Goal: Task Accomplishment & Management: Complete application form

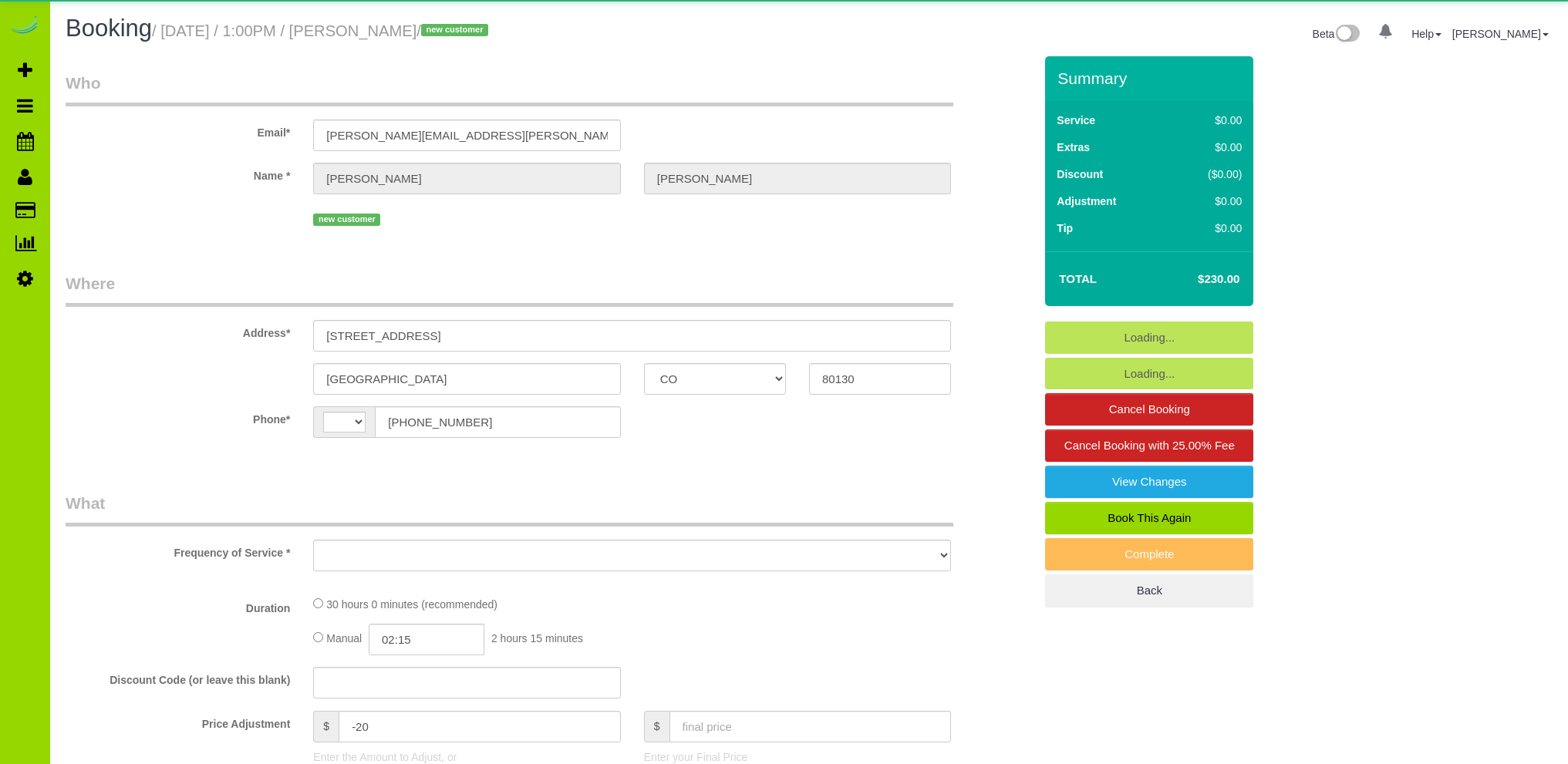
select select "CO"
select select "string:[GEOGRAPHIC_DATA]"
select select "object:801"
select select "6"
select select "spot1"
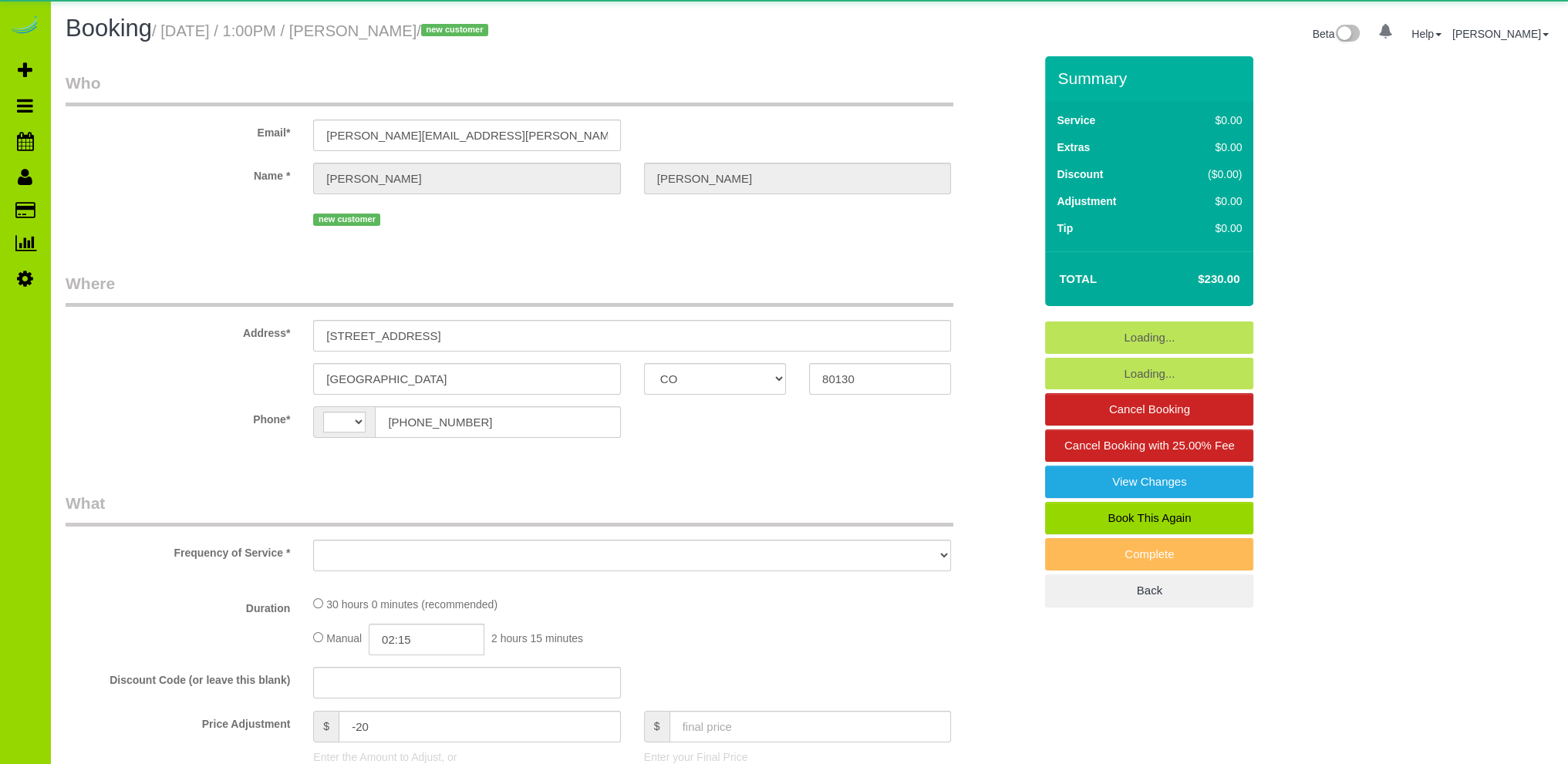
select select "number:5"
select select "number:14"
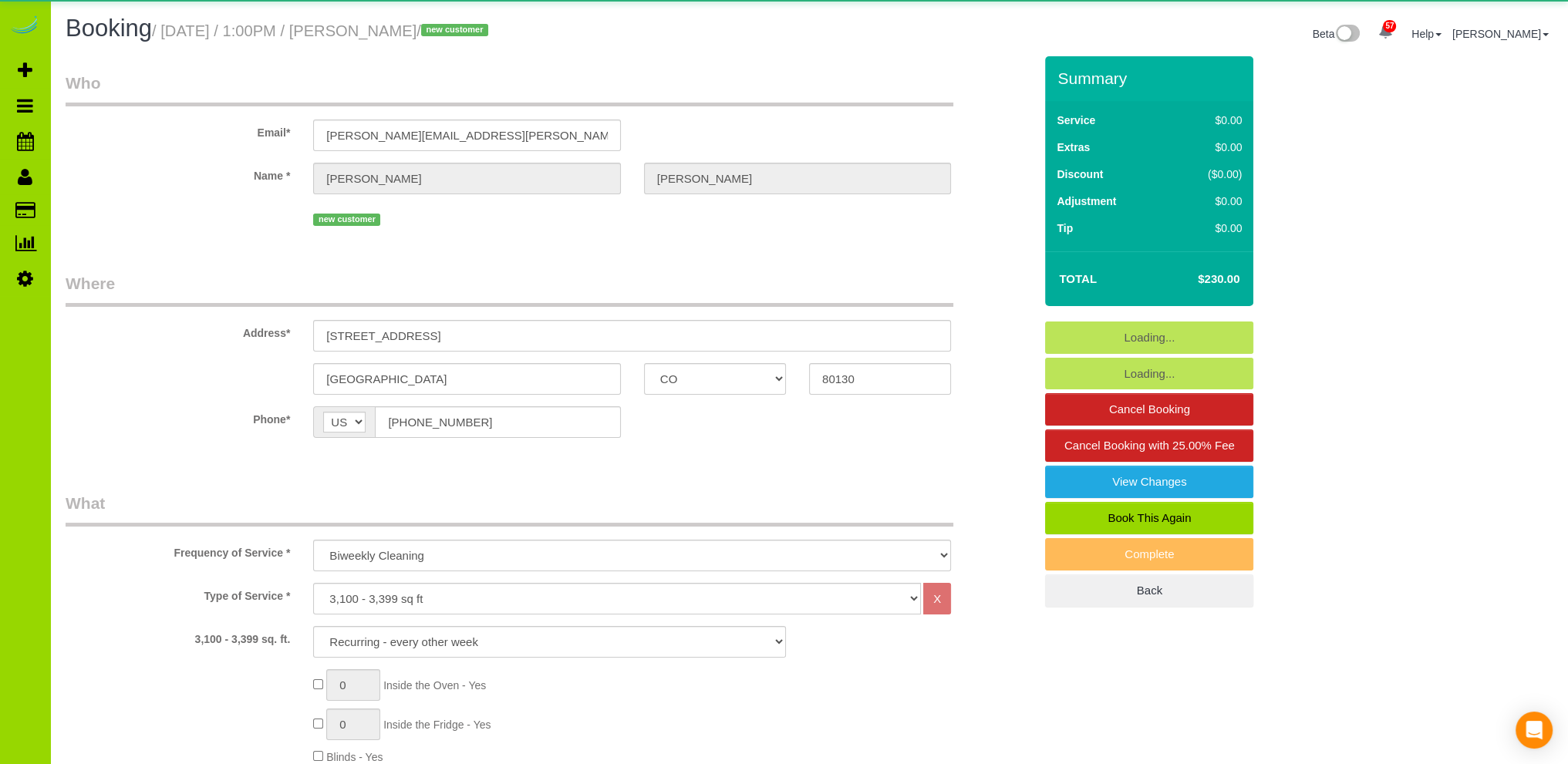
select select "object:1225"
select select "6"
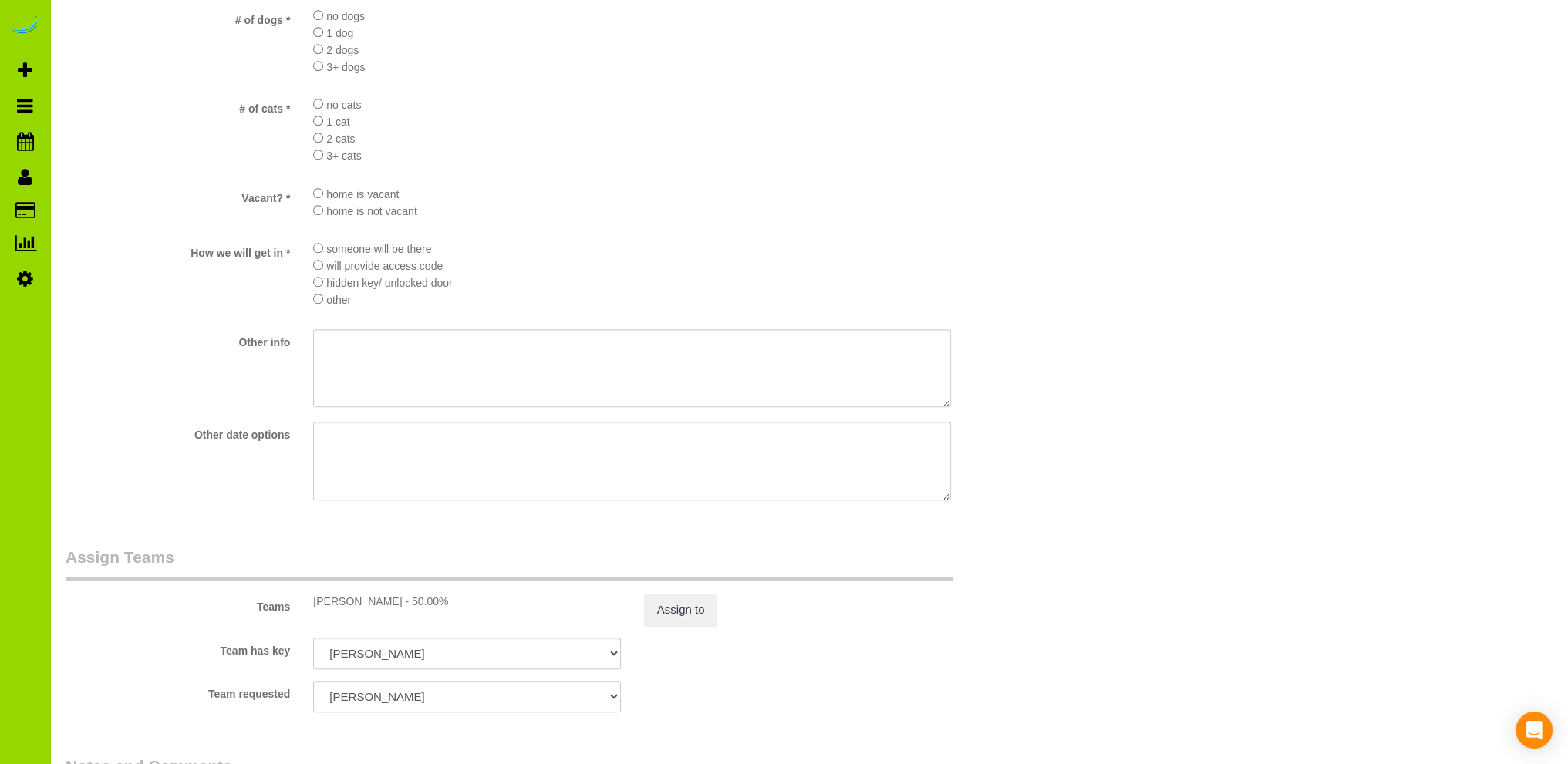
scroll to position [2005, 0]
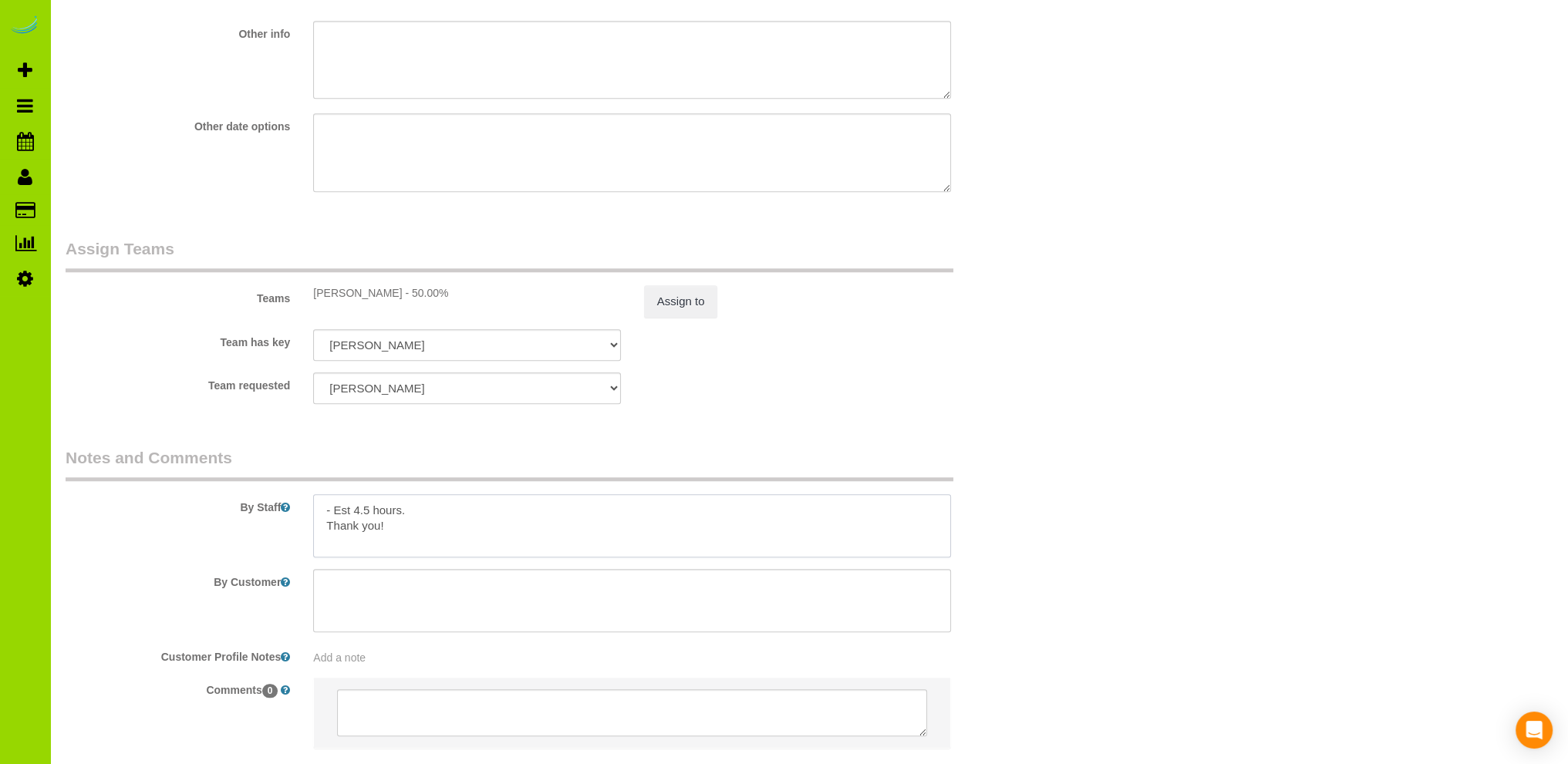
click at [415, 517] on textarea at bounding box center [632, 526] width 638 height 63
type textarea "- Est 4.5 hours. - Not cleaning the basement. - Please use their cleaning produ…"
click at [556, 540] on textarea at bounding box center [632, 526] width 638 height 63
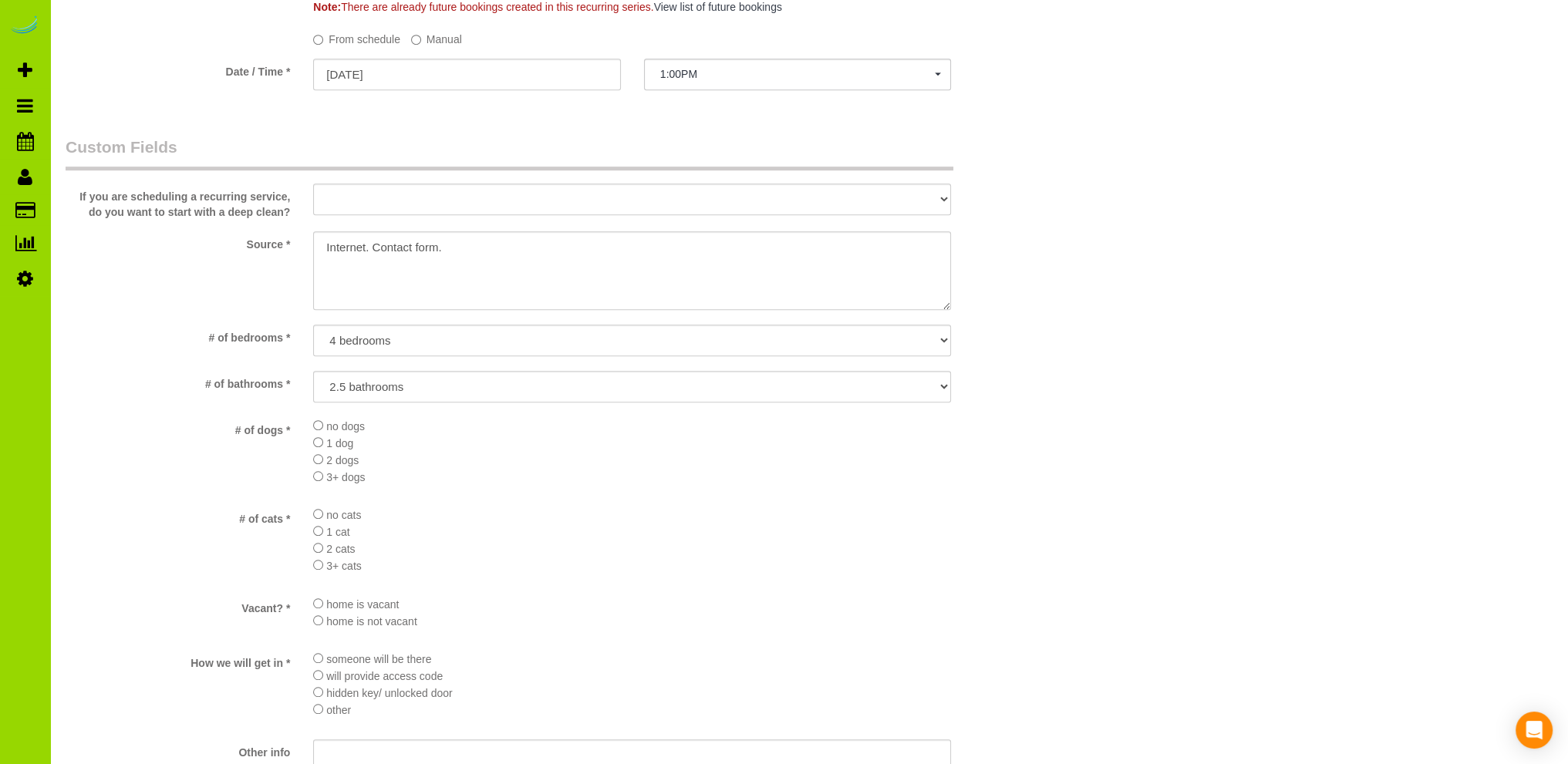
scroll to position [771, 0]
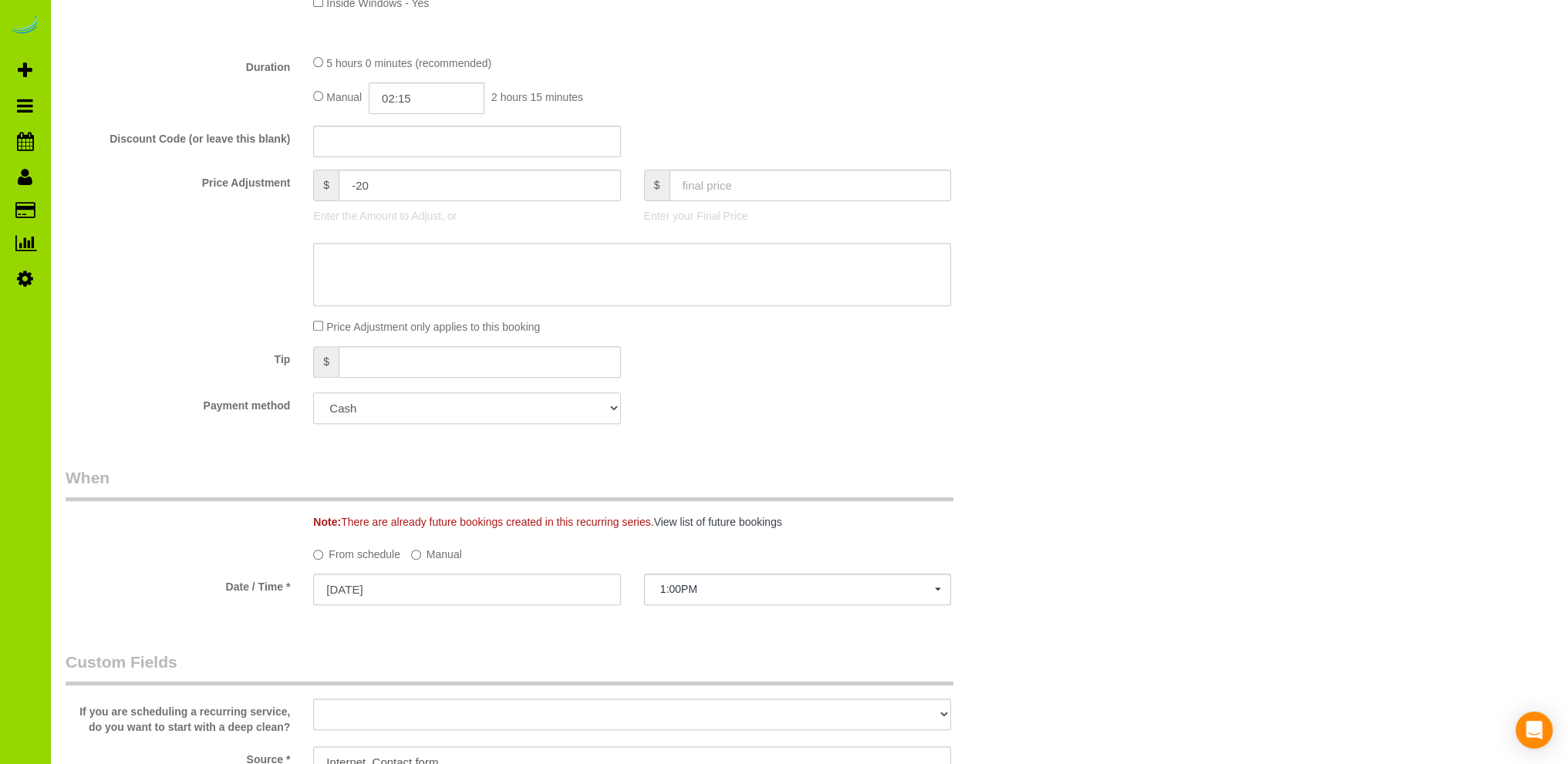
click at [610, 404] on select "Add Credit Card Cash Check Paypal" at bounding box center [467, 409] width 307 height 32
click at [732, 381] on div "Tip $" at bounding box center [549, 364] width 991 height 35
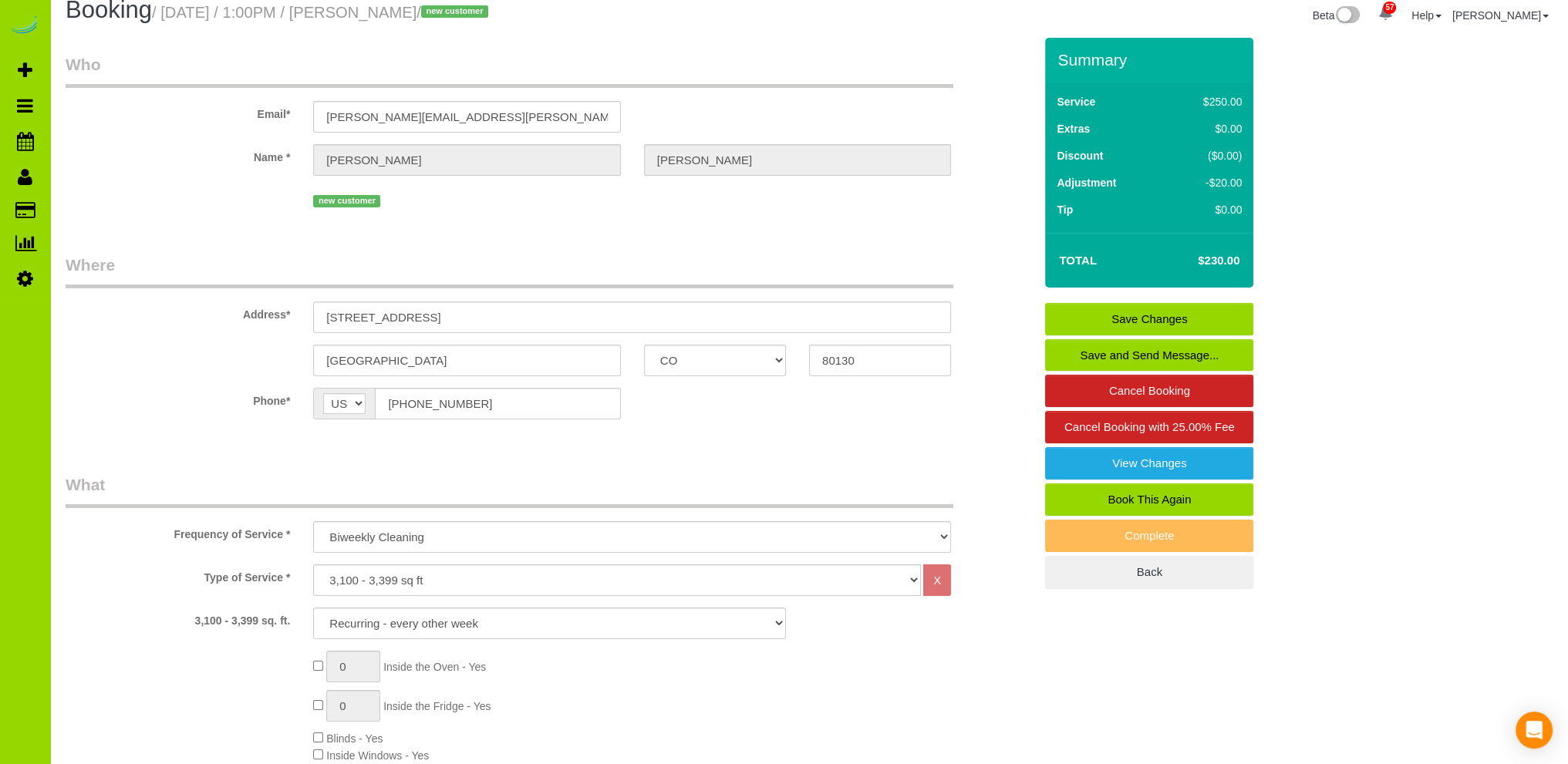
scroll to position [0, 0]
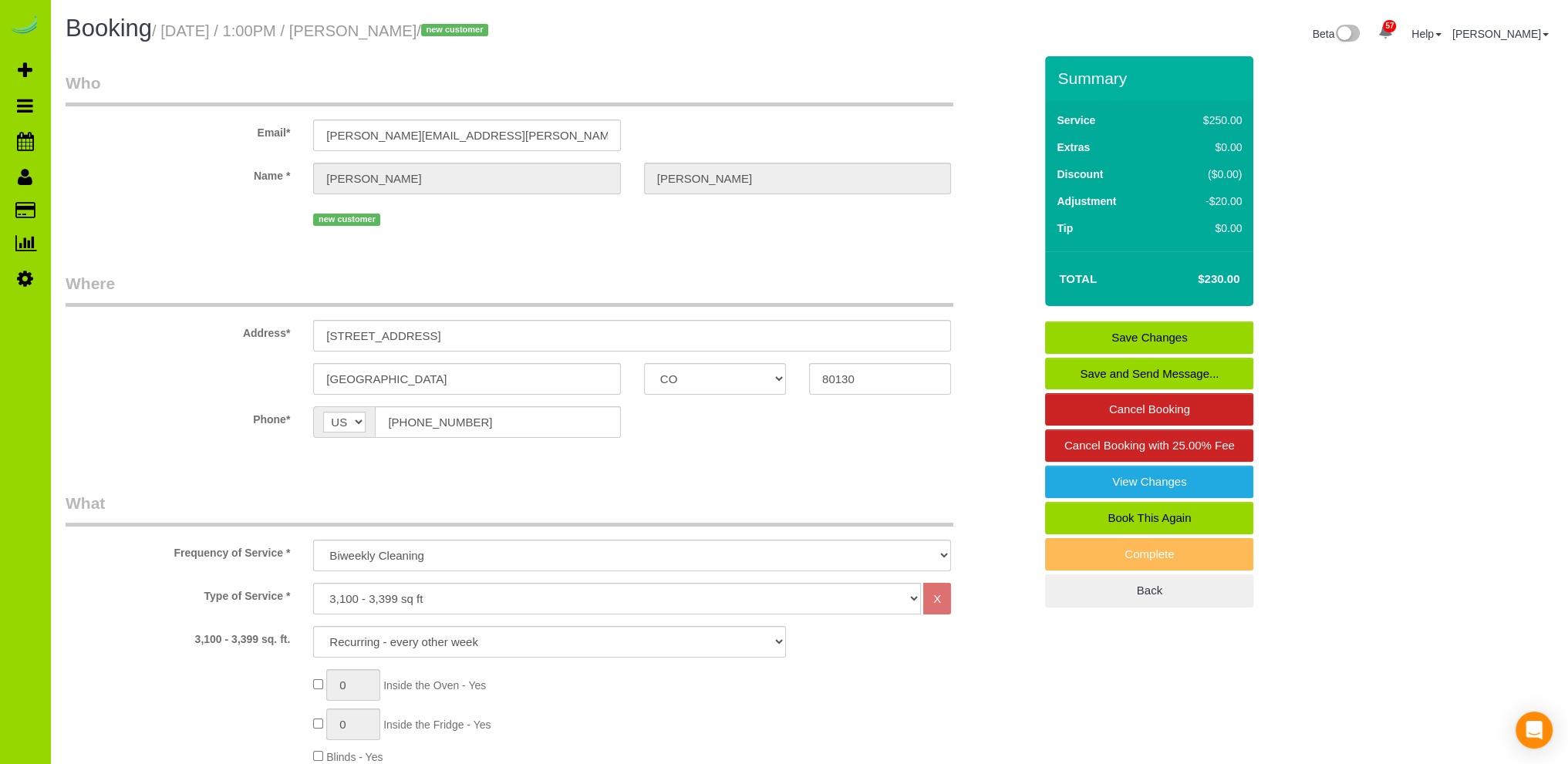
click at [1113, 335] on link "Save Changes" at bounding box center [1149, 337] width 208 height 32
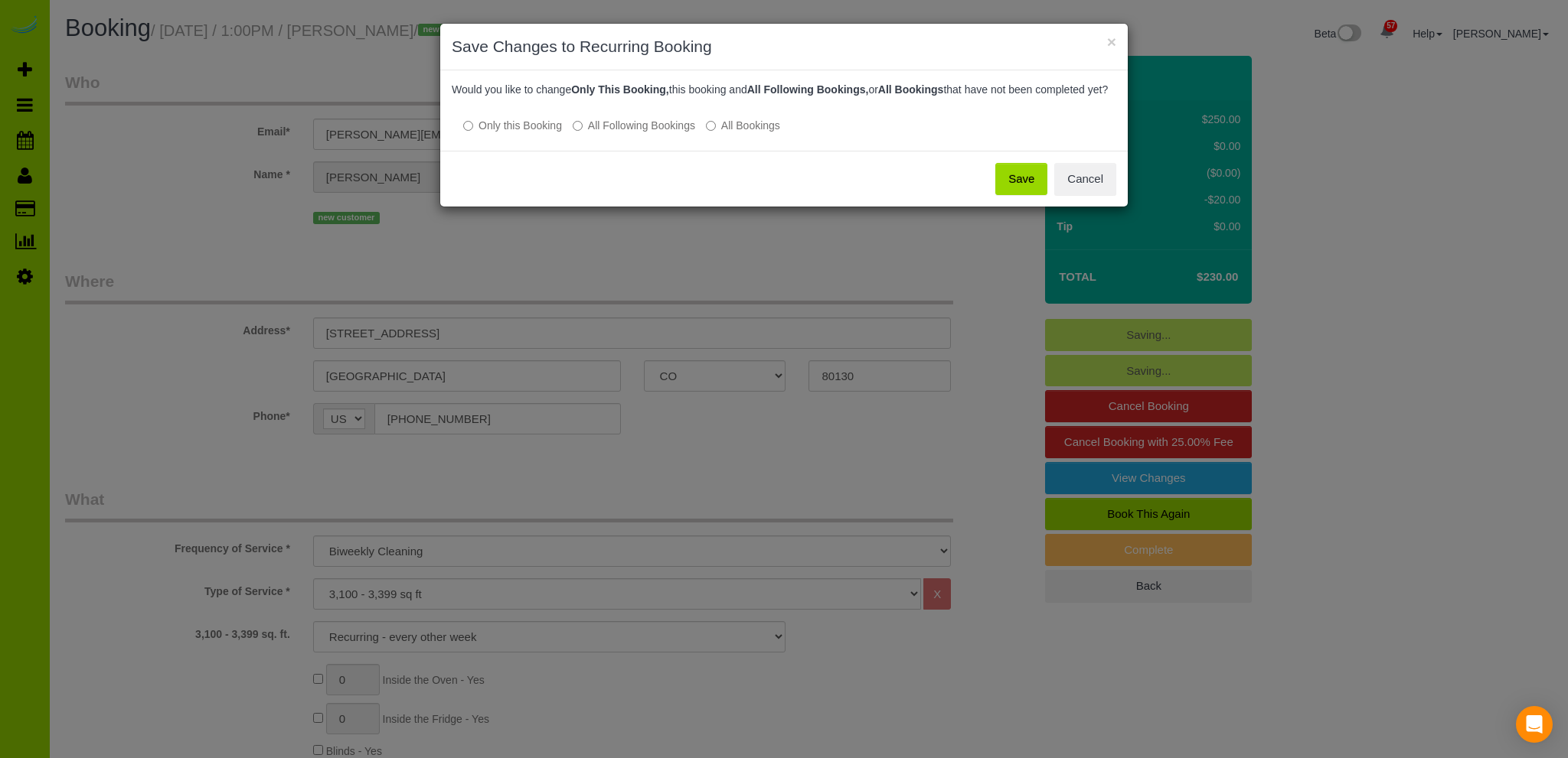
click at [1026, 194] on button "Save" at bounding box center [1021, 179] width 52 height 32
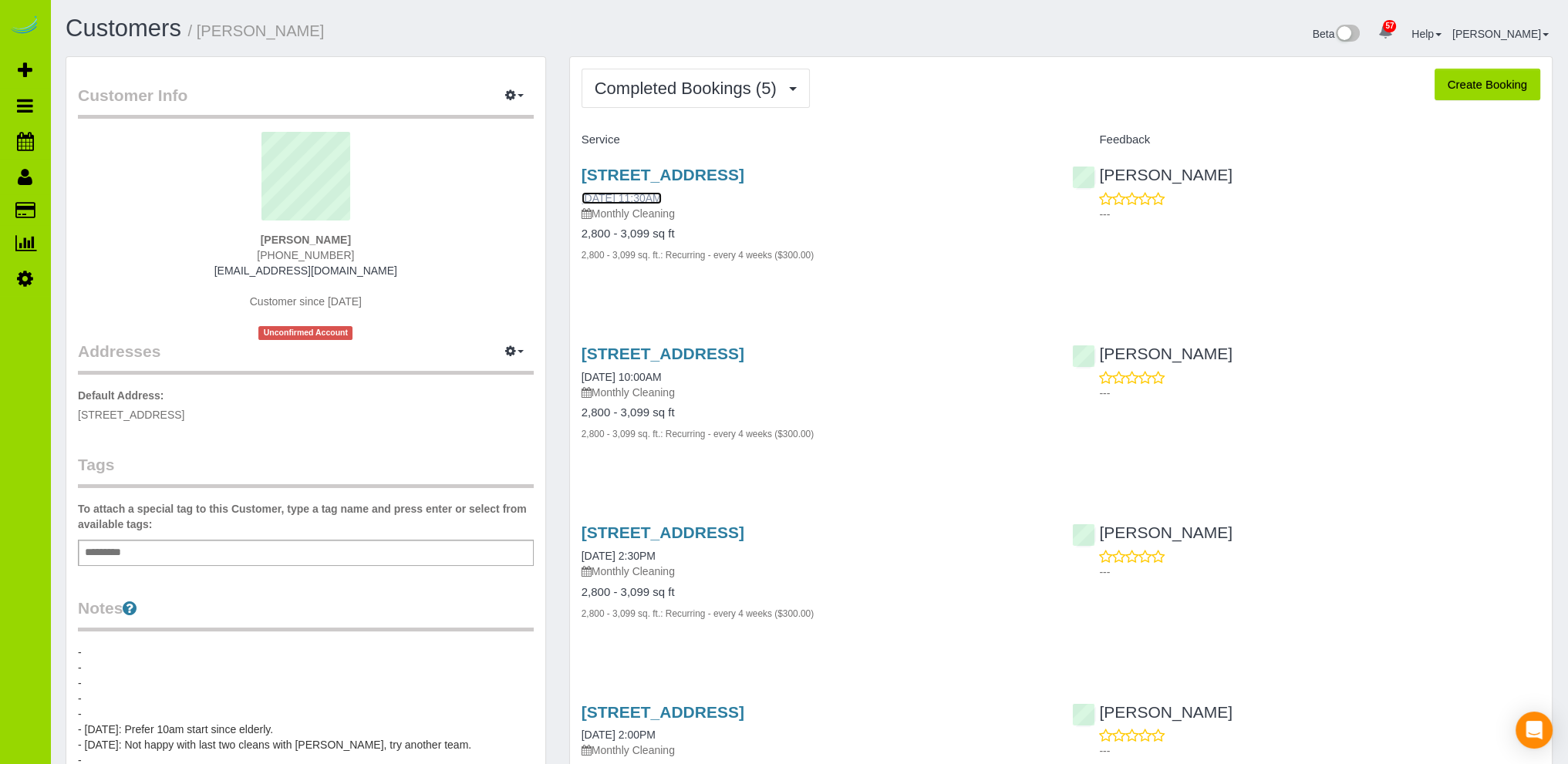
click at [653, 198] on link "07/28/2025 11:30AM" at bounding box center [621, 198] width 81 height 12
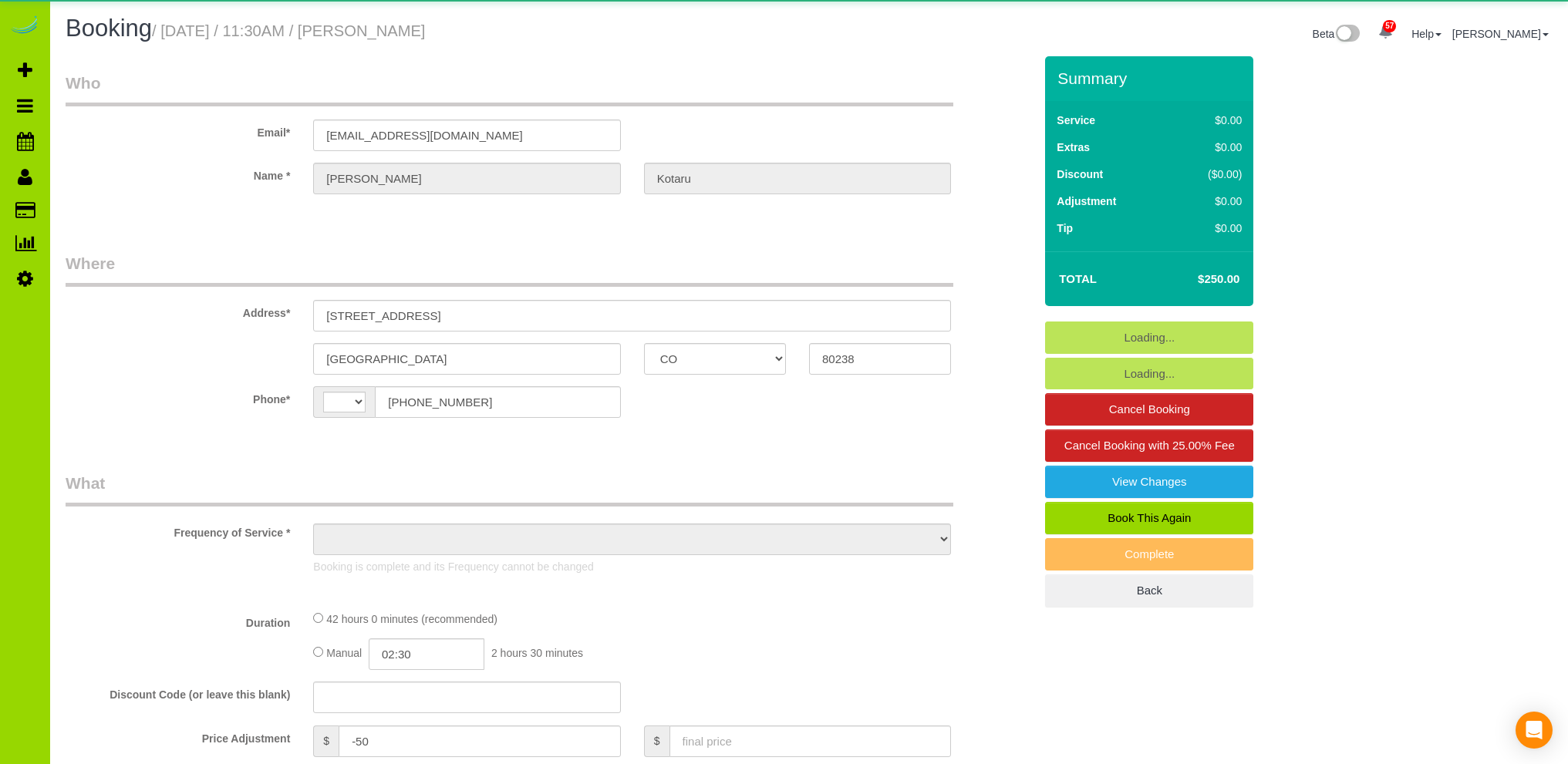
select select "CO"
select select "string:[GEOGRAPHIC_DATA]"
select select "object:1173"
select select "string:fspay-26f42a88-8a3a-4e6d-adaf-29614e0ffed0"
select select "spot1"
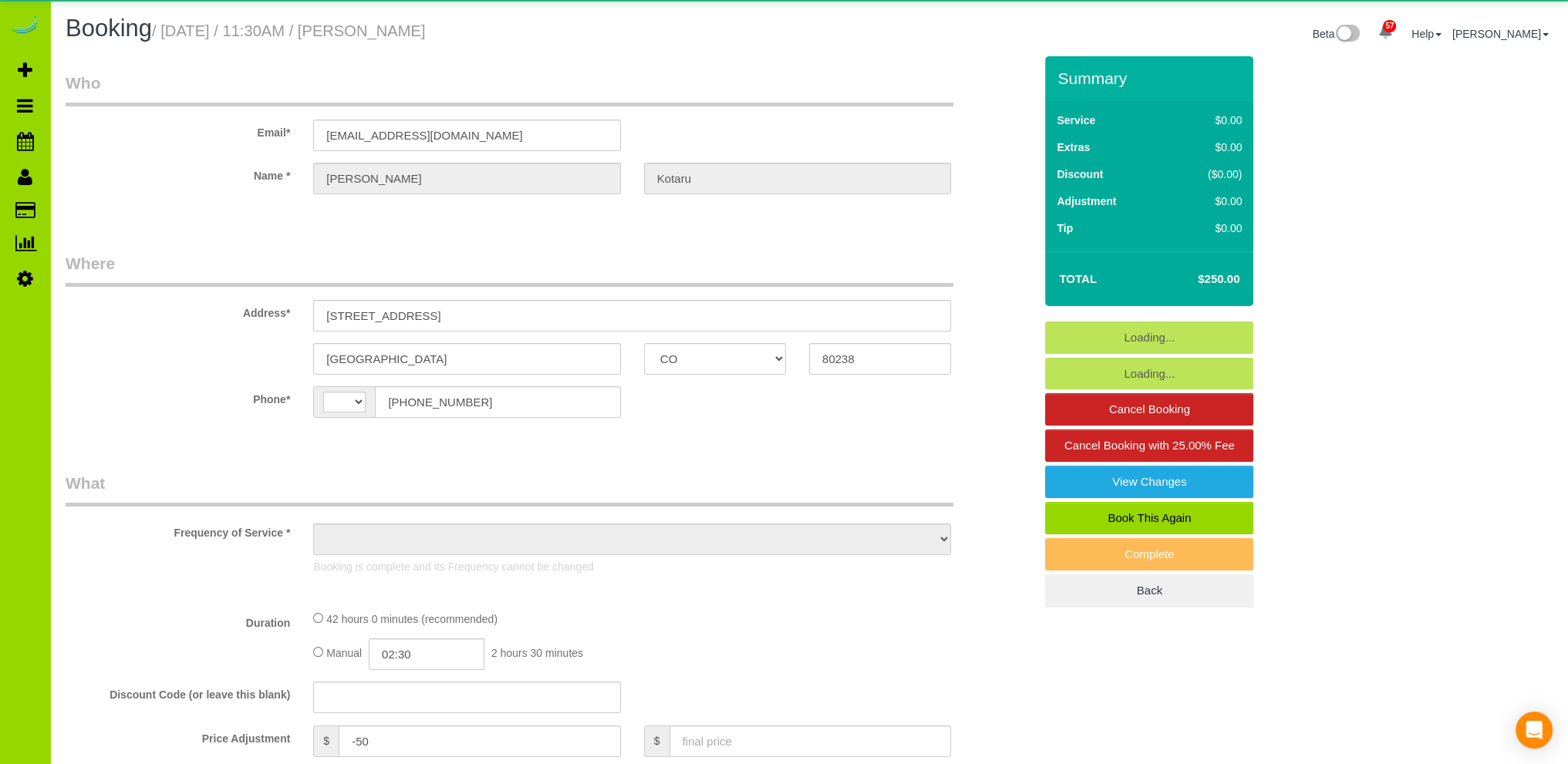
select select "number:5"
select select "number:15"
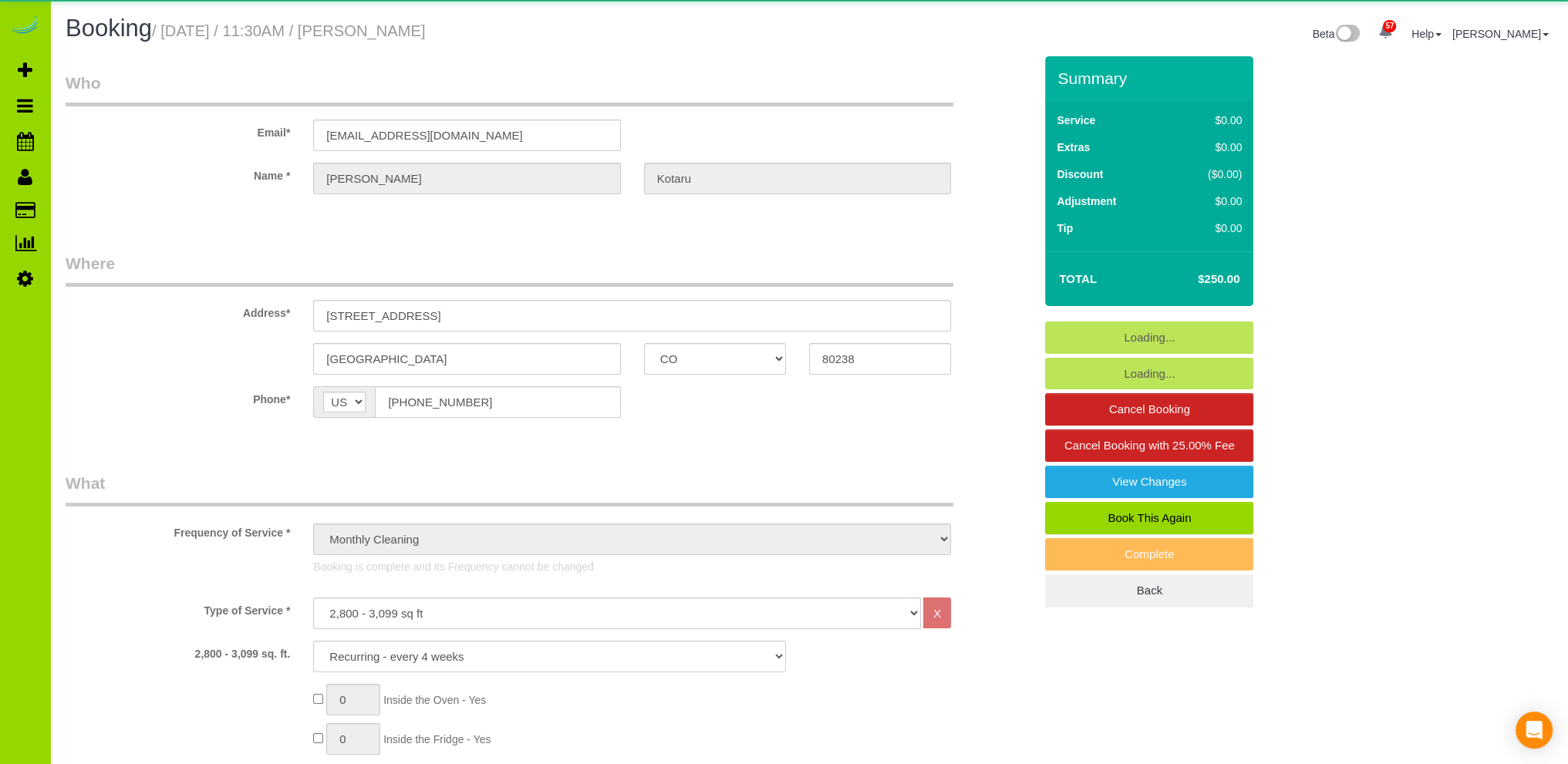
select select "7"
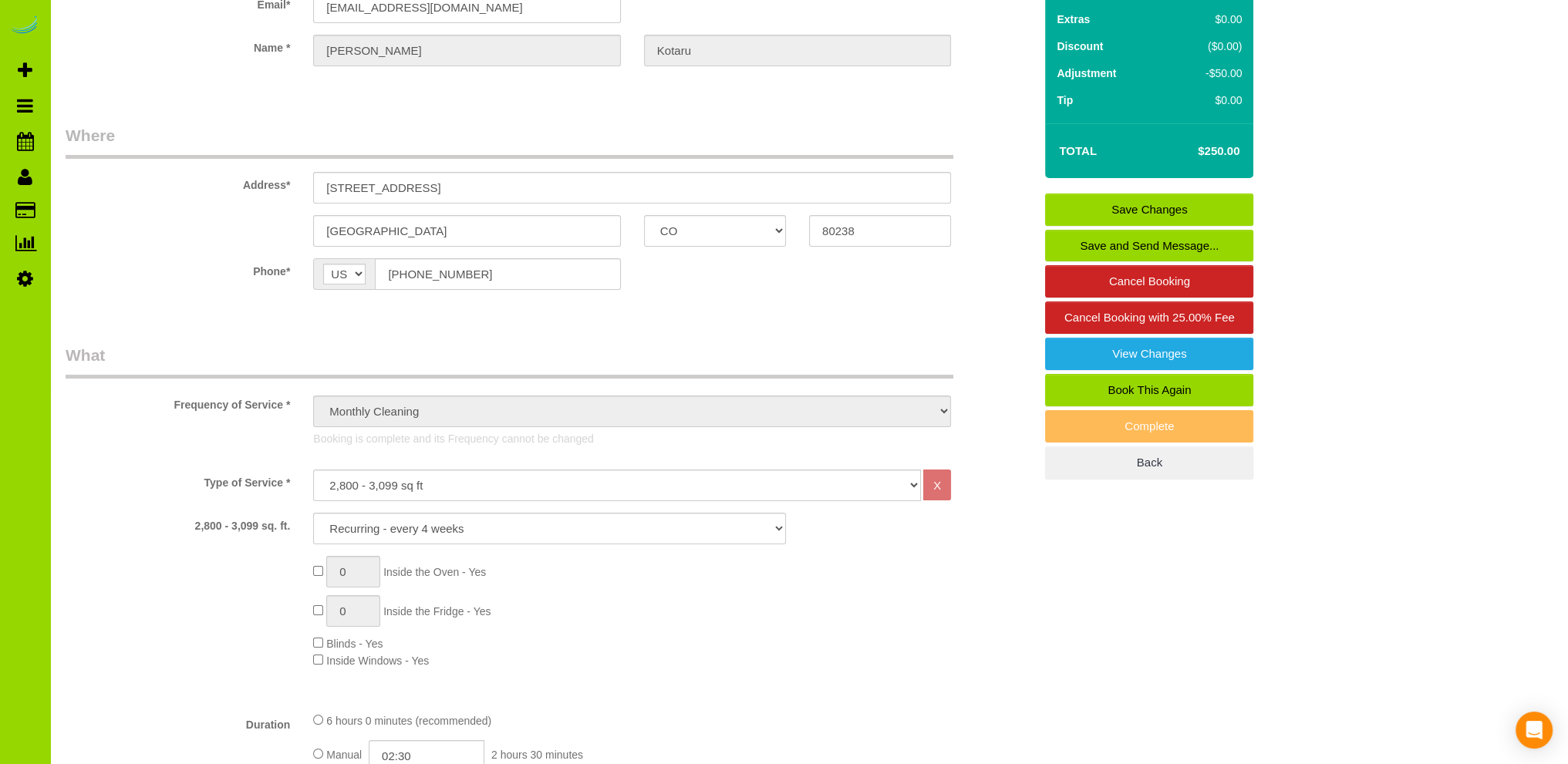
scroll to position [154, 0]
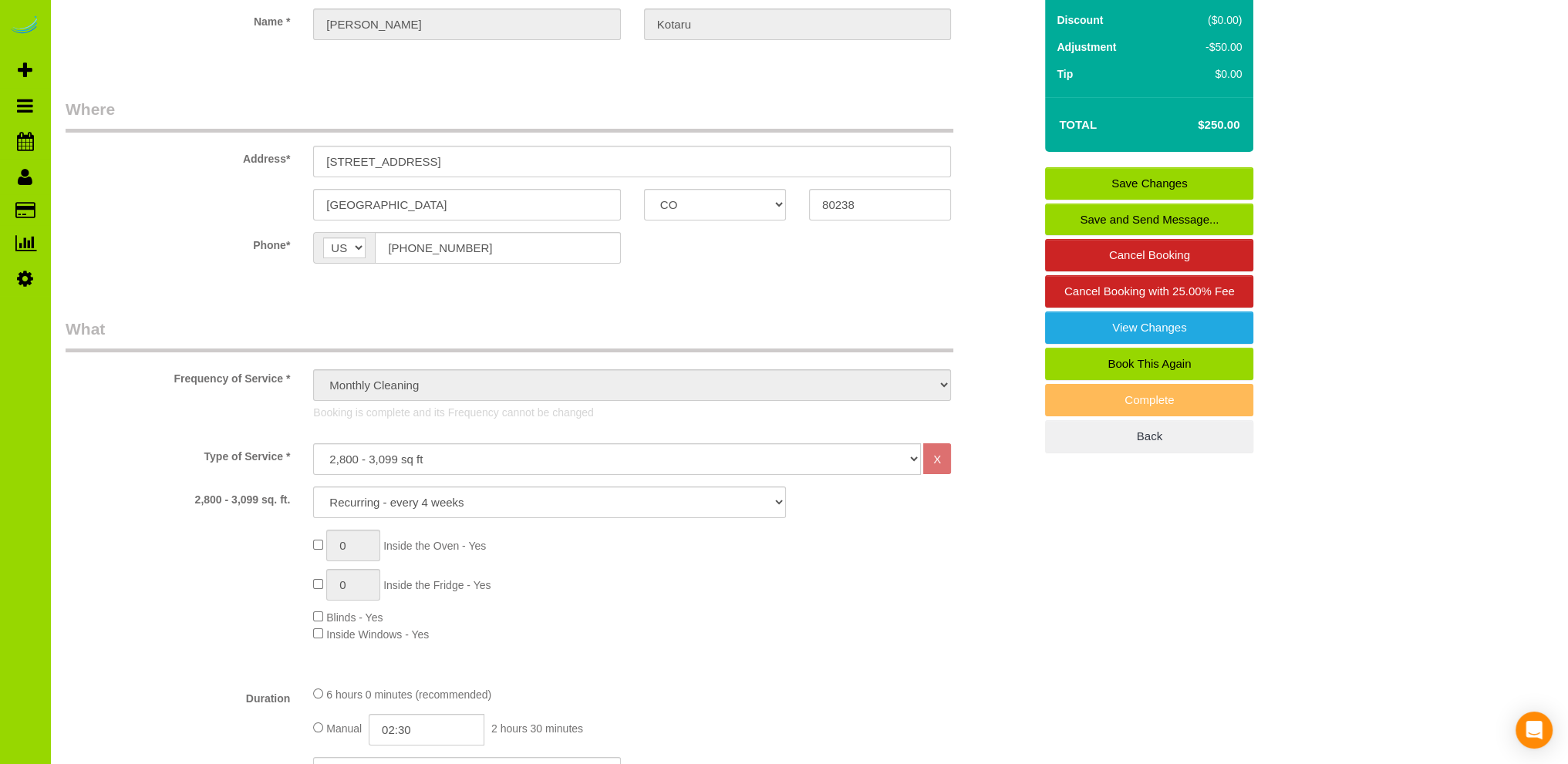
click at [752, 600] on div "0 Inside the Oven - Yes 0 Inside the Fridge - Yes Blinds - Yes Inside Windows -…" at bounding box center [673, 586] width 743 height 113
click at [824, 647] on div "Type of Service * Choose YOUR HOME SIZE here Hourly Cleaning 1 - 999 square fee…" at bounding box center [549, 558] width 968 height 230
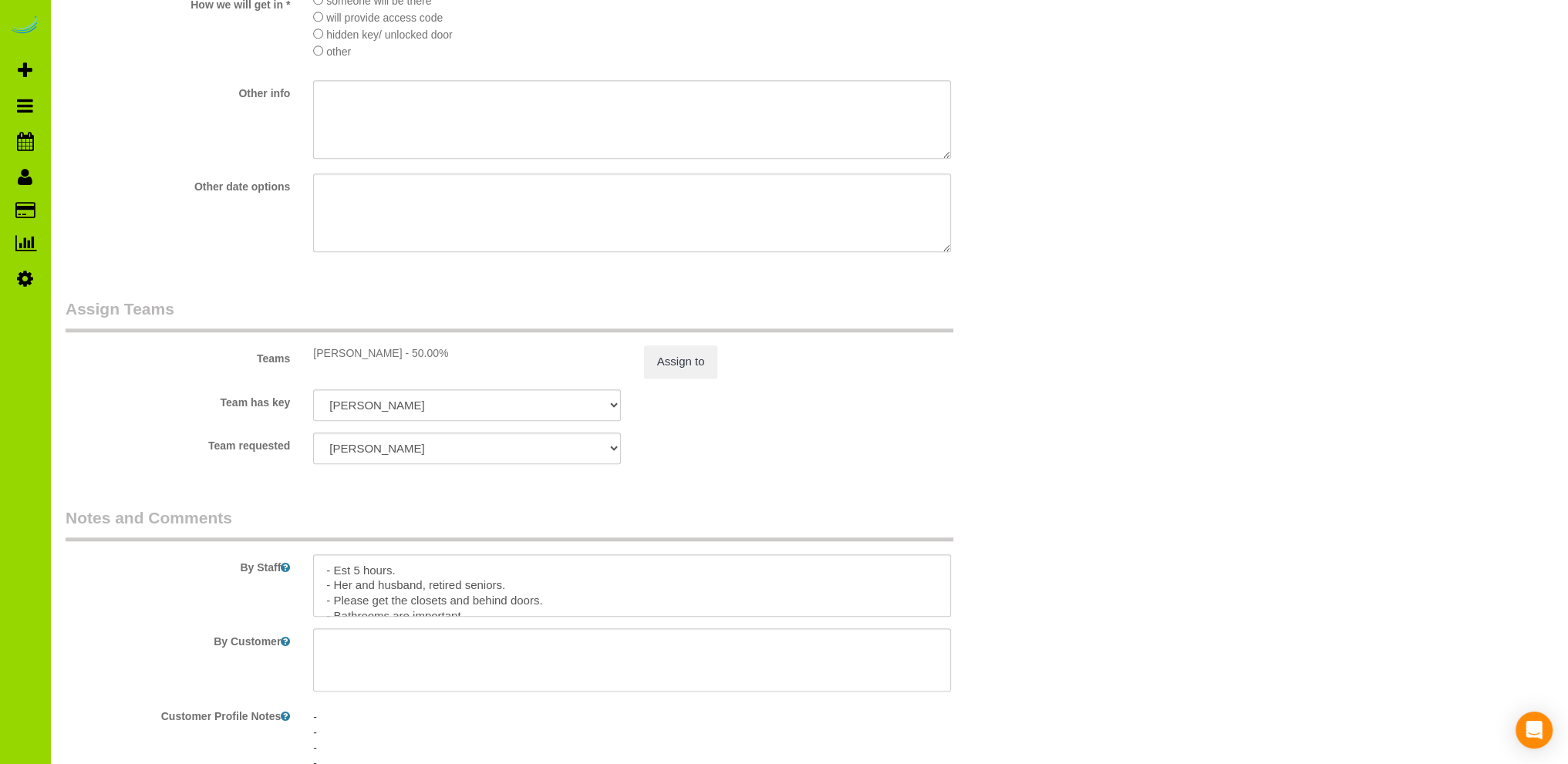
scroll to position [2005, 0]
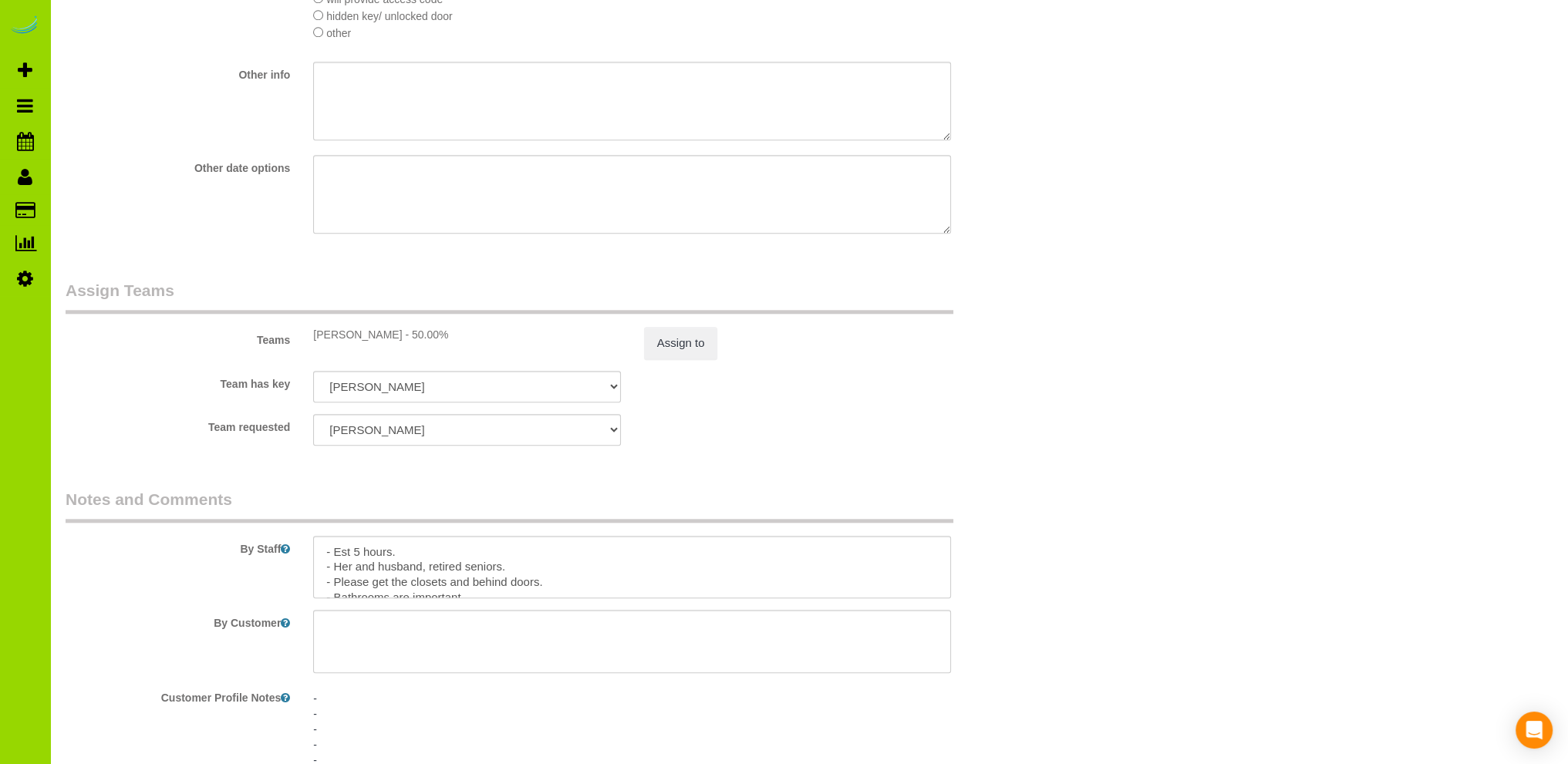
drag, startPoint x: 801, startPoint y: 435, endPoint x: 796, endPoint y: 428, distance: 8.6
click at [801, 433] on div "Team requested FABIOLA ALBI ANA ANGEL DESI ELVIA ERICA FLOR FLOYD HELEN JAVIER …" at bounding box center [549, 430] width 991 height 32
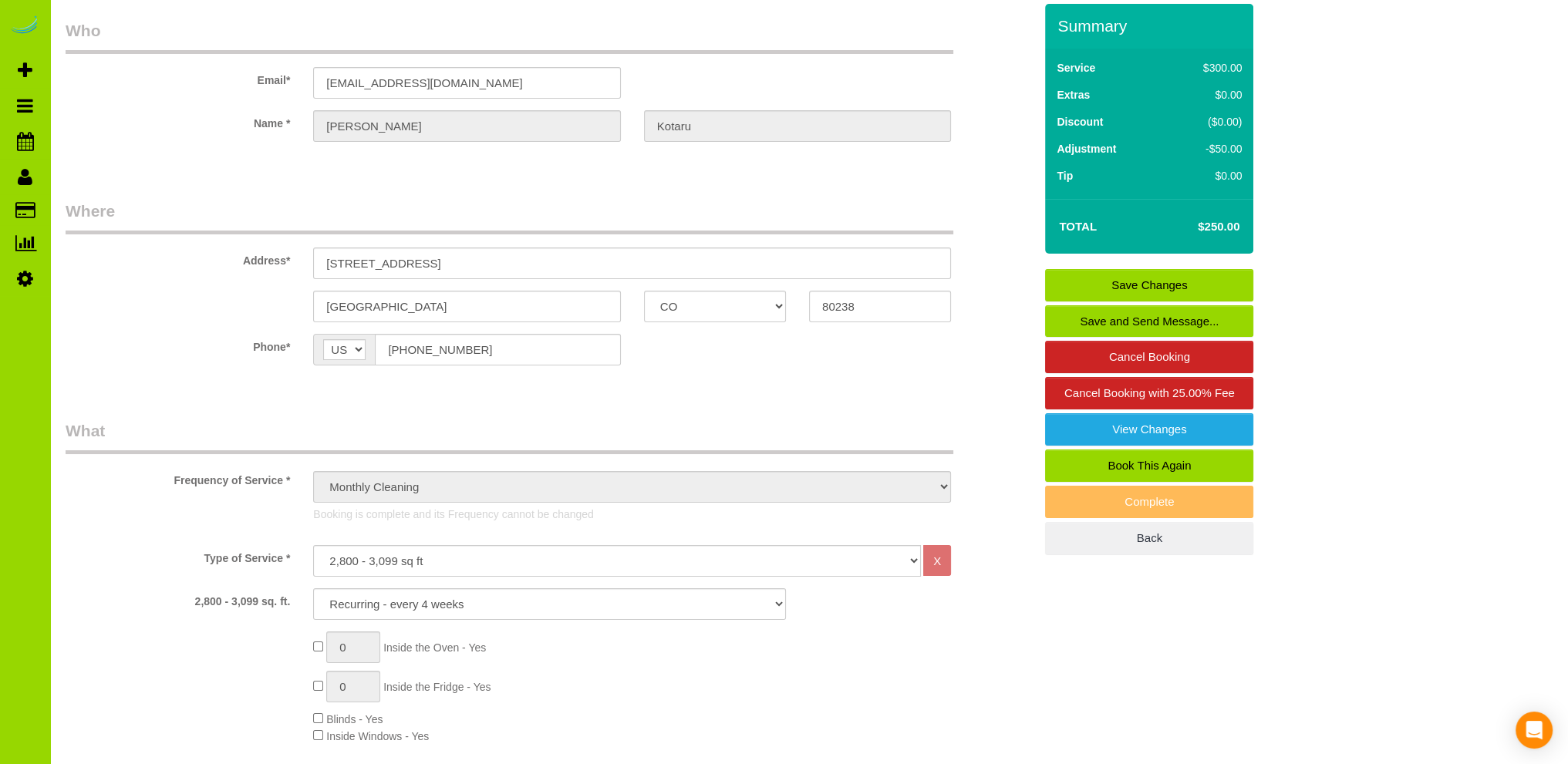
scroll to position [0, 0]
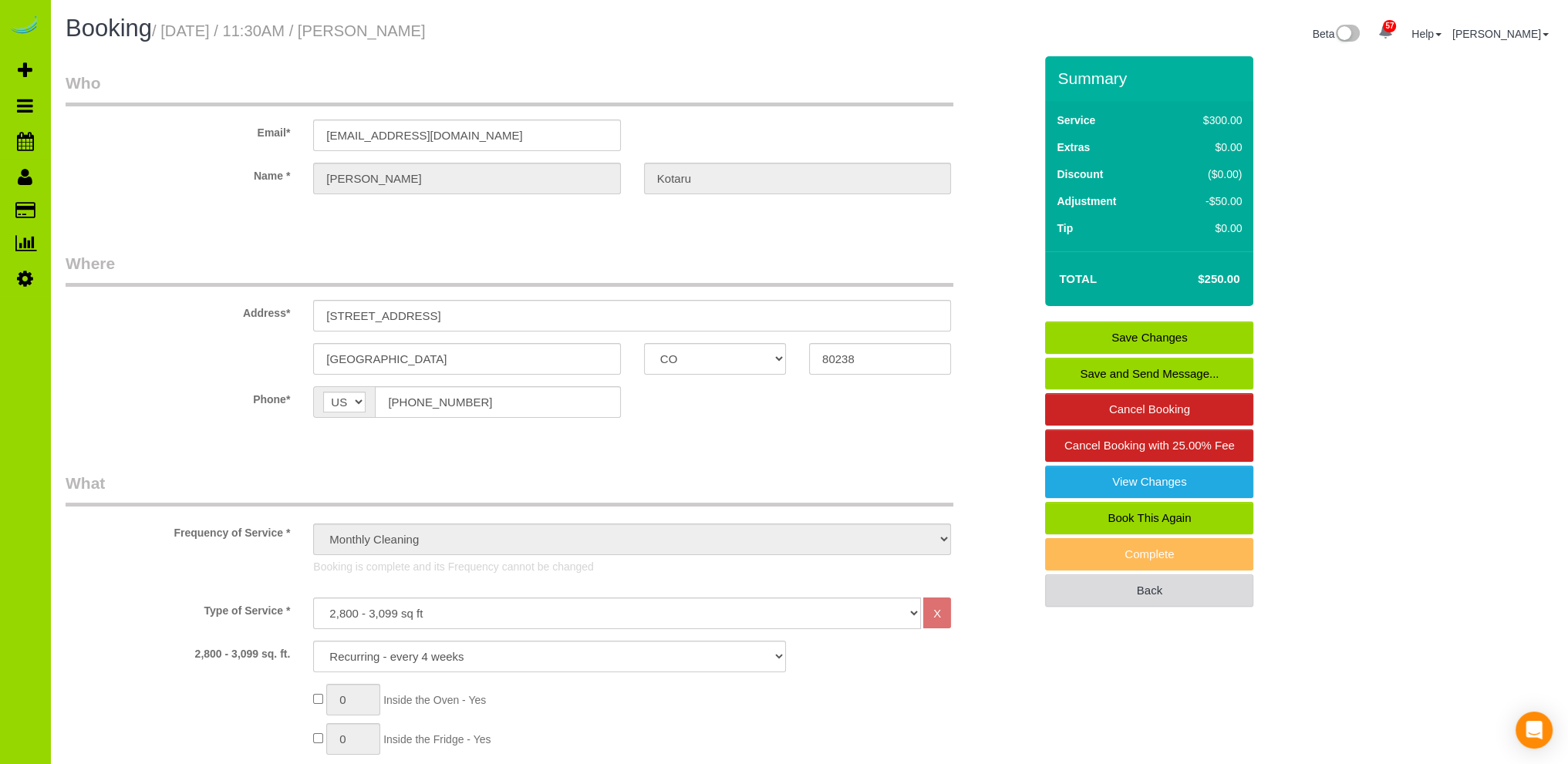
drag, startPoint x: 1116, startPoint y: 588, endPoint x: 1096, endPoint y: 582, distance: 20.9
click at [1115, 587] on link "Back" at bounding box center [1149, 590] width 208 height 32
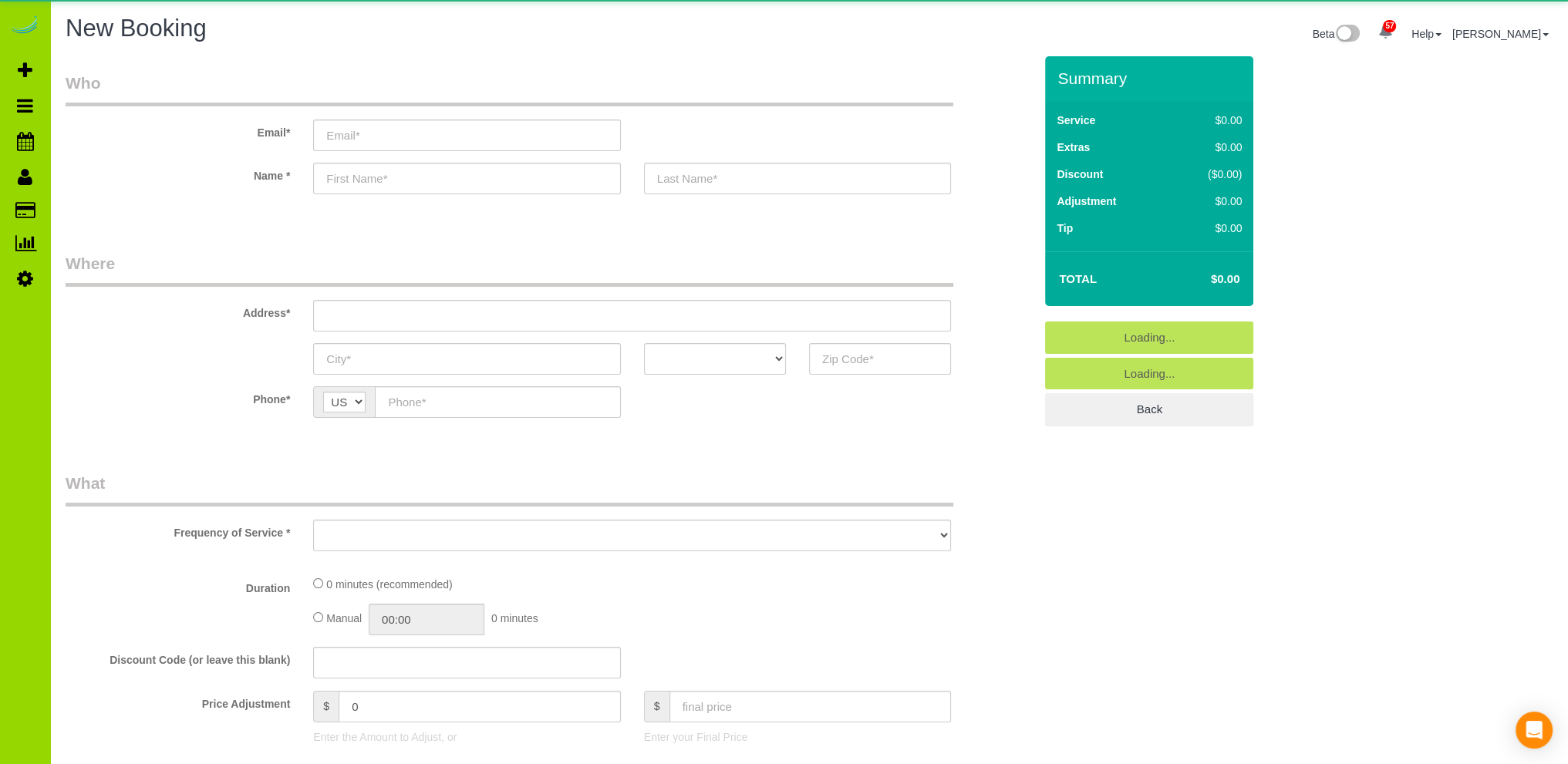
select select "object:2354"
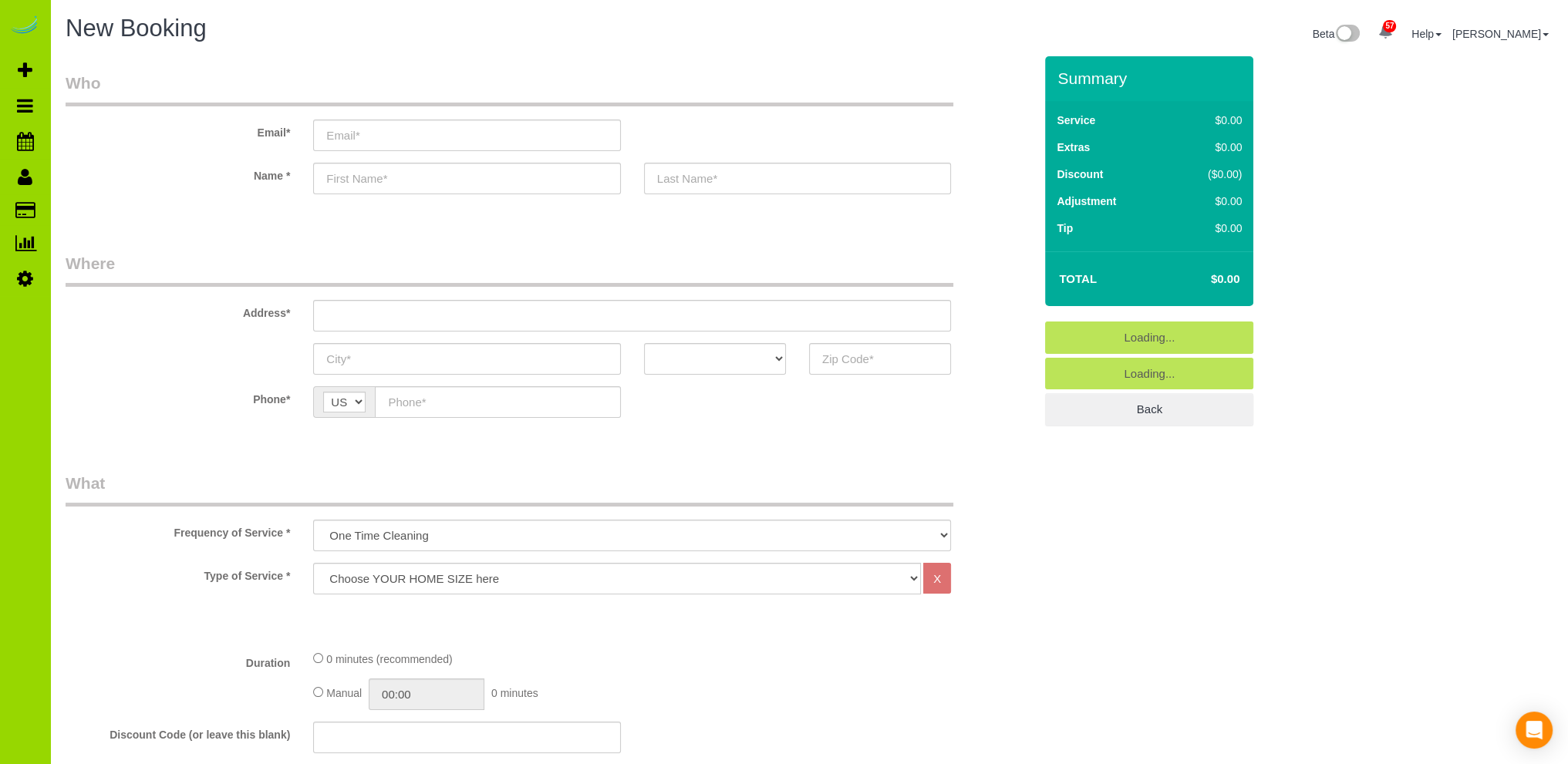
click at [552, 42] on div "New Booking" at bounding box center [431, 32] width 755 height 33
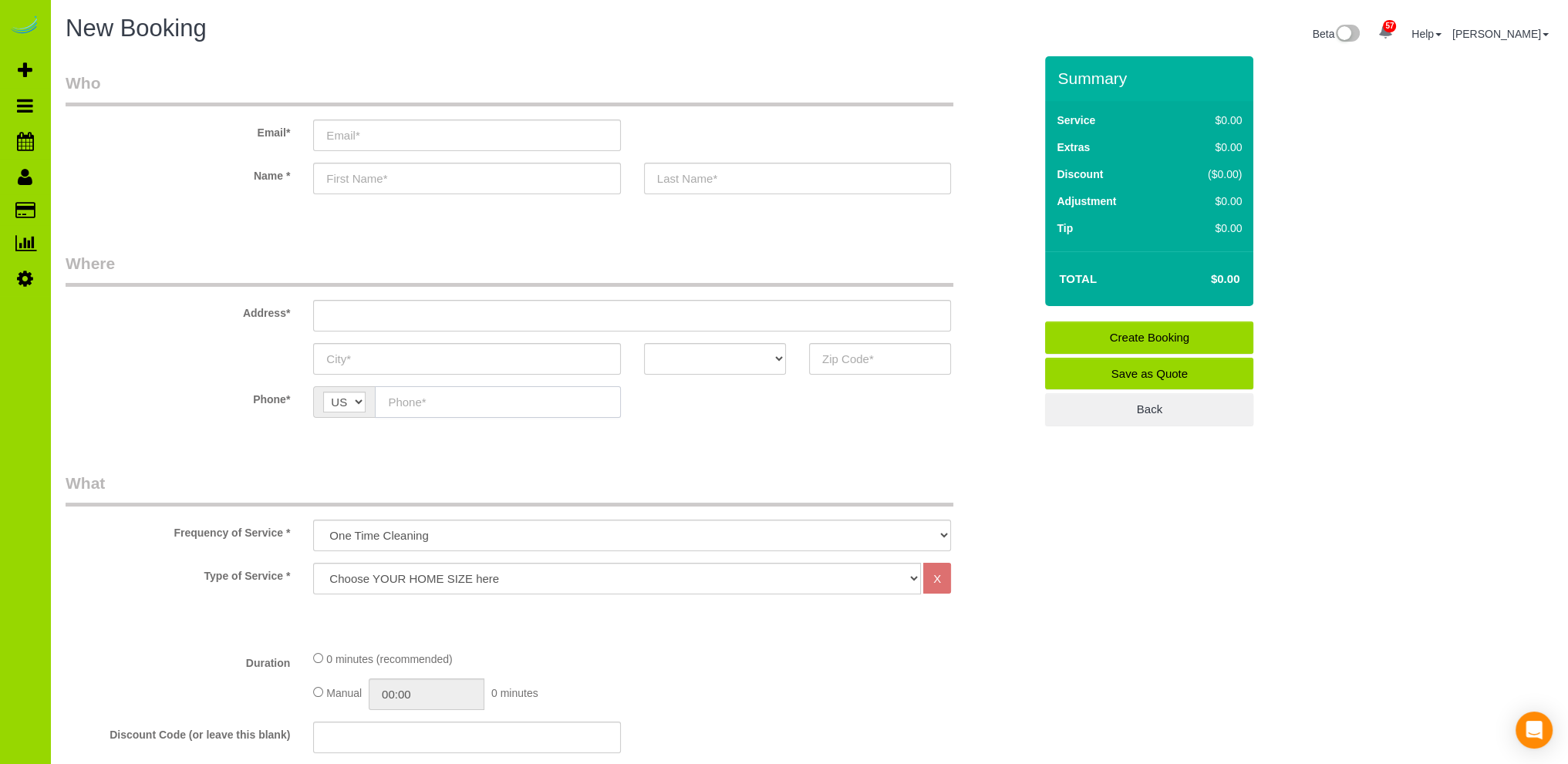
click at [439, 401] on input "text" at bounding box center [497, 402] width 245 height 32
type input "(407) 608-9206"
click at [771, 357] on select "AK AL AR AZ CA CO CT DC DE FL GA HI IA ID IL IN KS KY LA MA MD ME MI MN MO MS M…" at bounding box center [714, 359] width 142 height 32
select select "CO"
click at [644, 343] on select "AK AL AR AZ CA CO CT DC DE FL GA HI IA ID IL IN KS KY LA MA MD ME MI MN MO MS M…" at bounding box center [714, 359] width 142 height 32
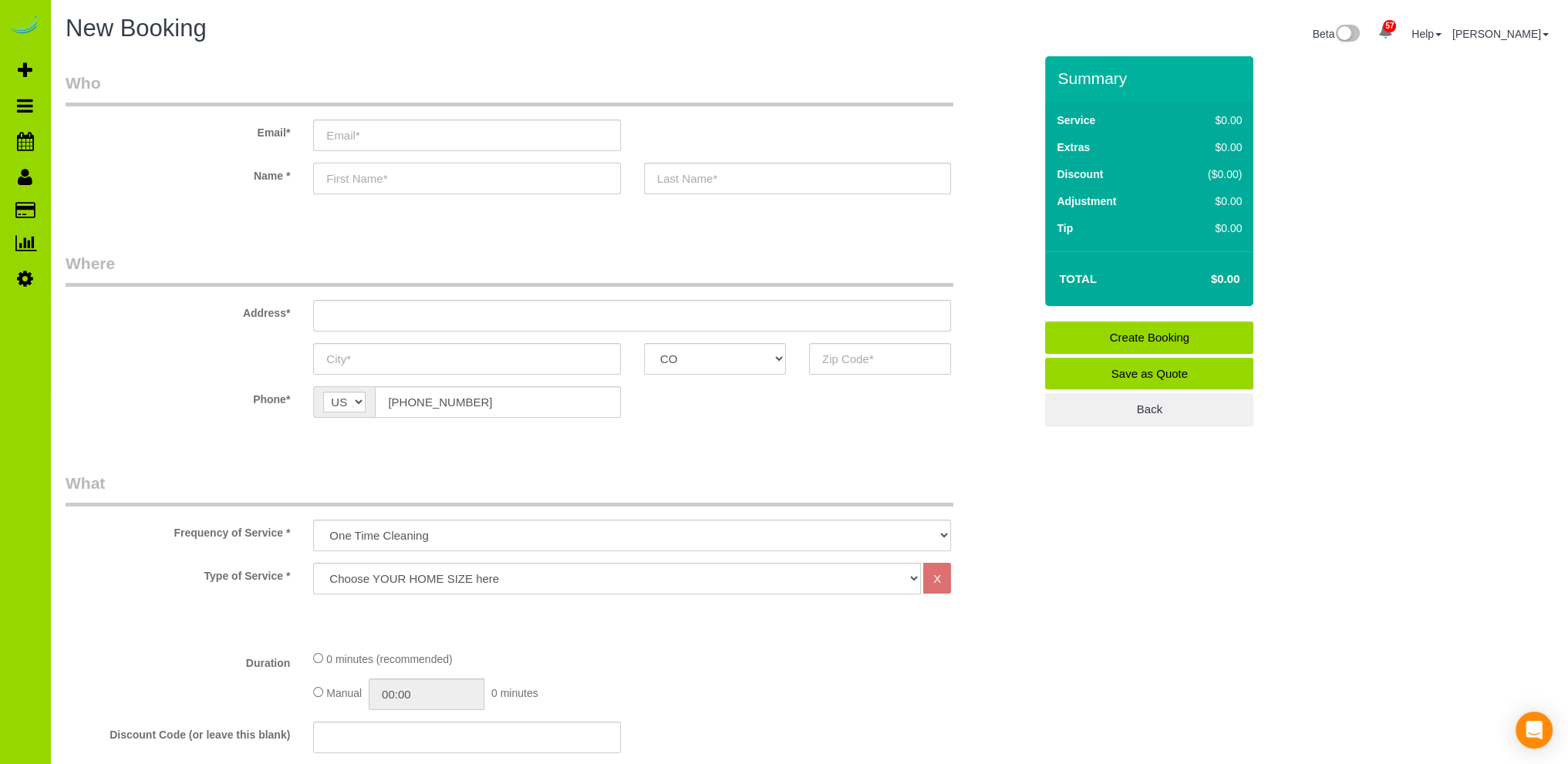
click at [362, 172] on input "text" at bounding box center [467, 179] width 307 height 32
type input "Alec"
click at [373, 320] on input "text" at bounding box center [632, 316] width 638 height 32
type input "820 N. Sherman St."
click at [853, 360] on input "text" at bounding box center [880, 359] width 142 height 32
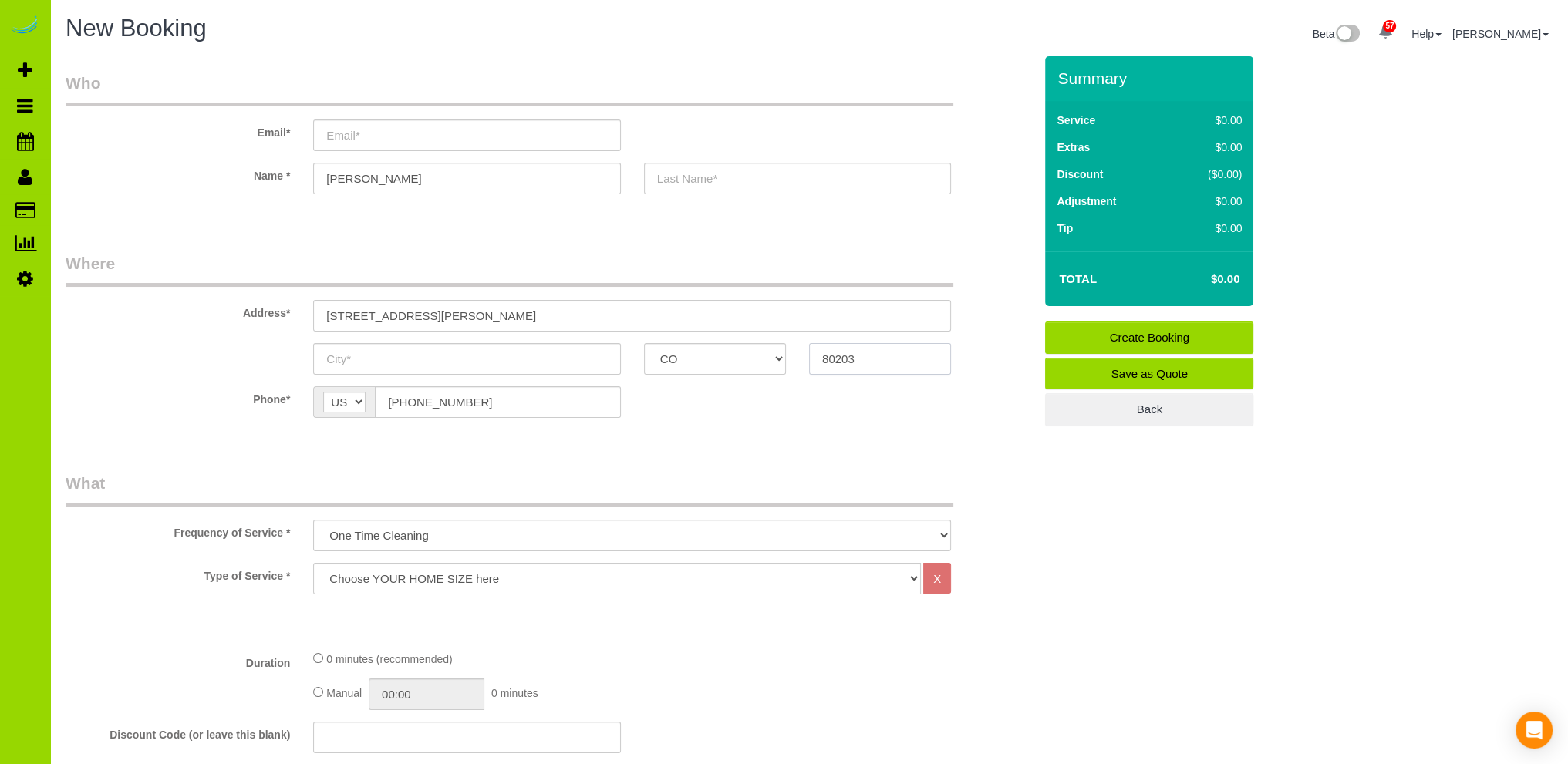
type input "80203"
drag, startPoint x: 457, startPoint y: 311, endPoint x: 207, endPoint y: 296, distance: 250.4
click at [207, 296] on div "Address* 820 N. Sherman St." at bounding box center [549, 292] width 991 height 80
click at [444, 360] on input "text" at bounding box center [467, 359] width 307 height 32
type input "Denver"
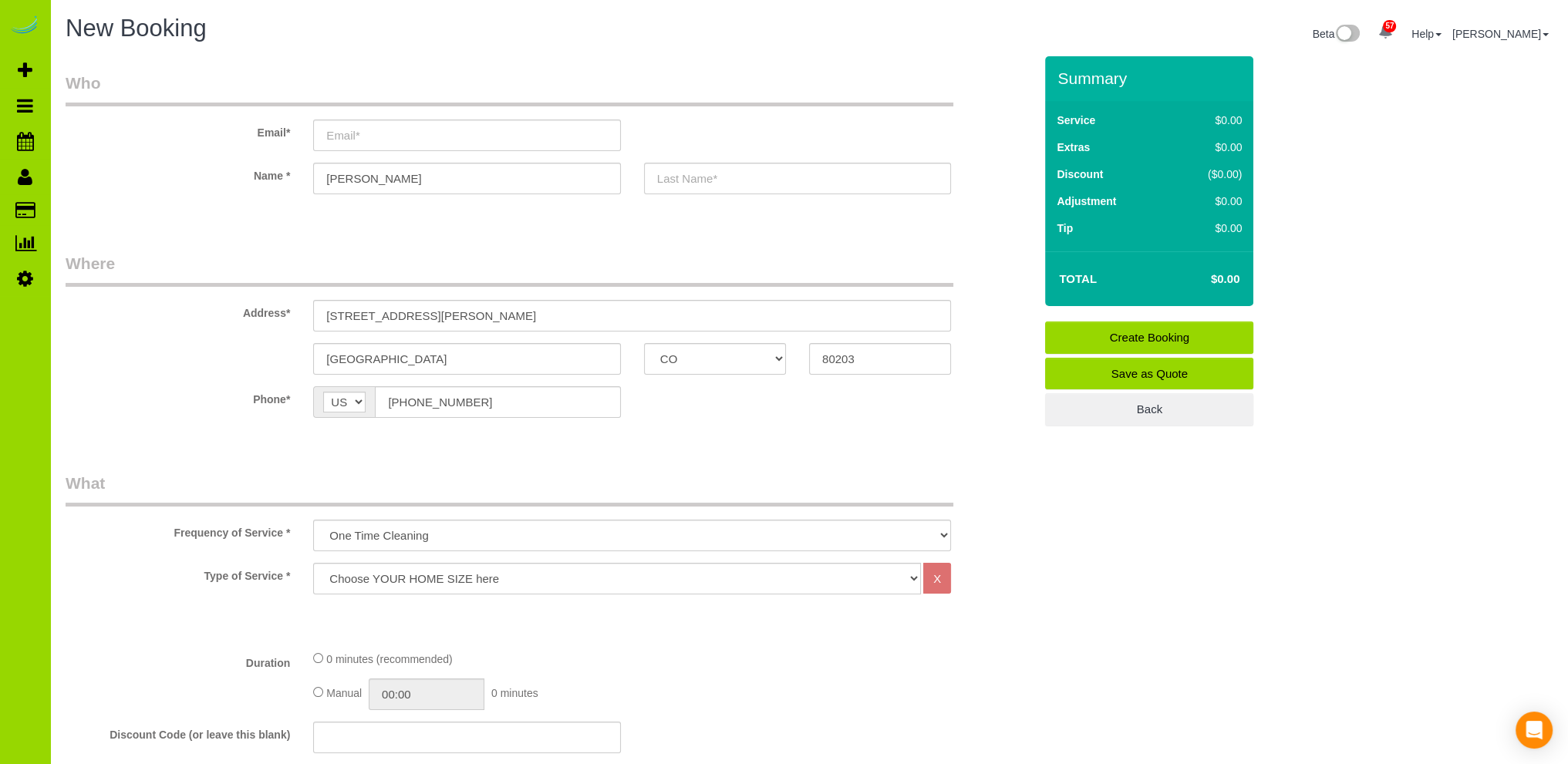
click at [458, 536] on select "One Time Cleaning Weekly Cleaning Biweekly Cleaning Monthly Cleaning" at bounding box center [632, 536] width 638 height 32
click at [313, 520] on select "One Time Cleaning Weekly Cleaning Biweekly Cleaning Monthly Cleaning" at bounding box center [632, 536] width 638 height 32
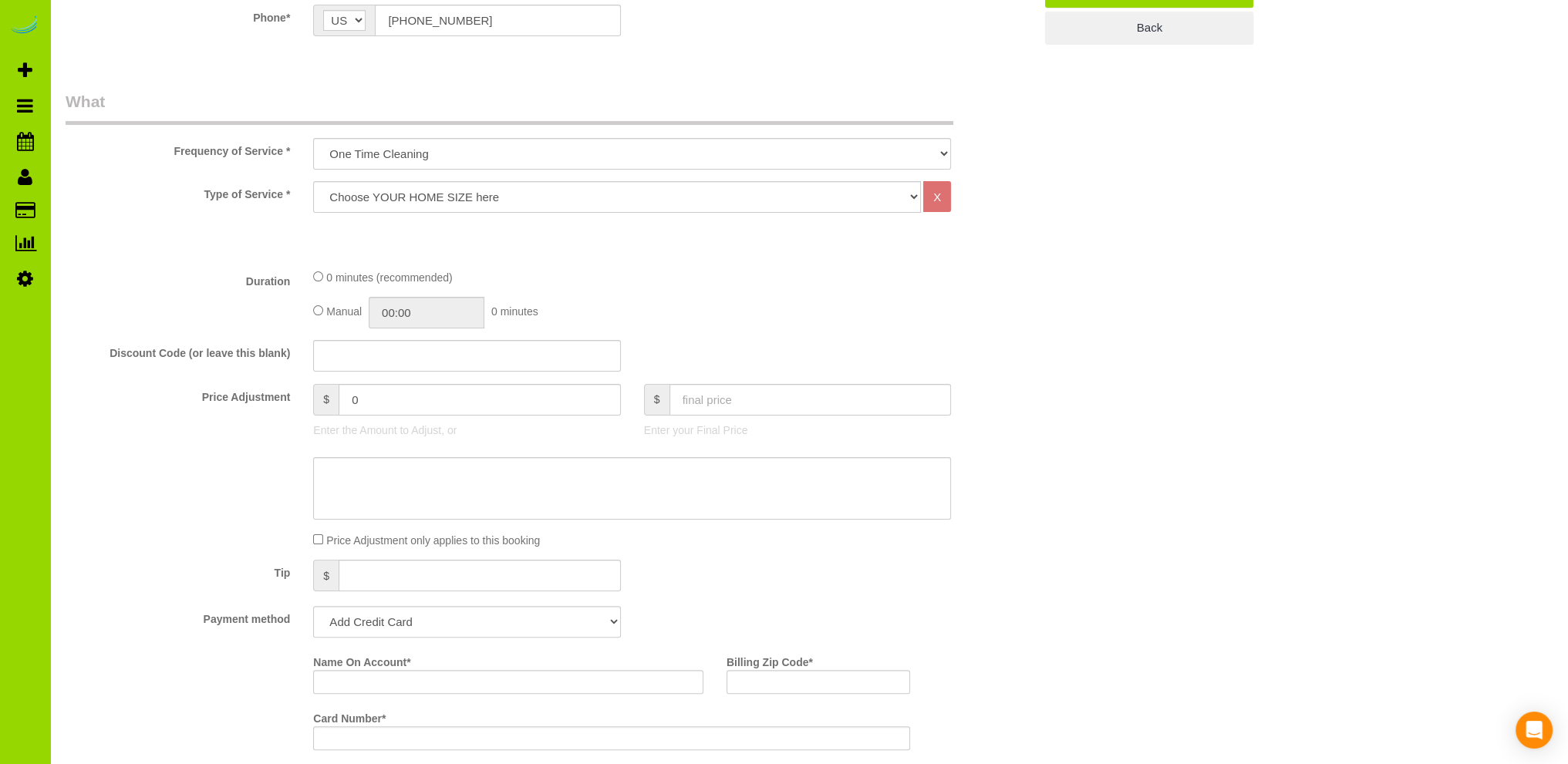
scroll to position [308, 0]
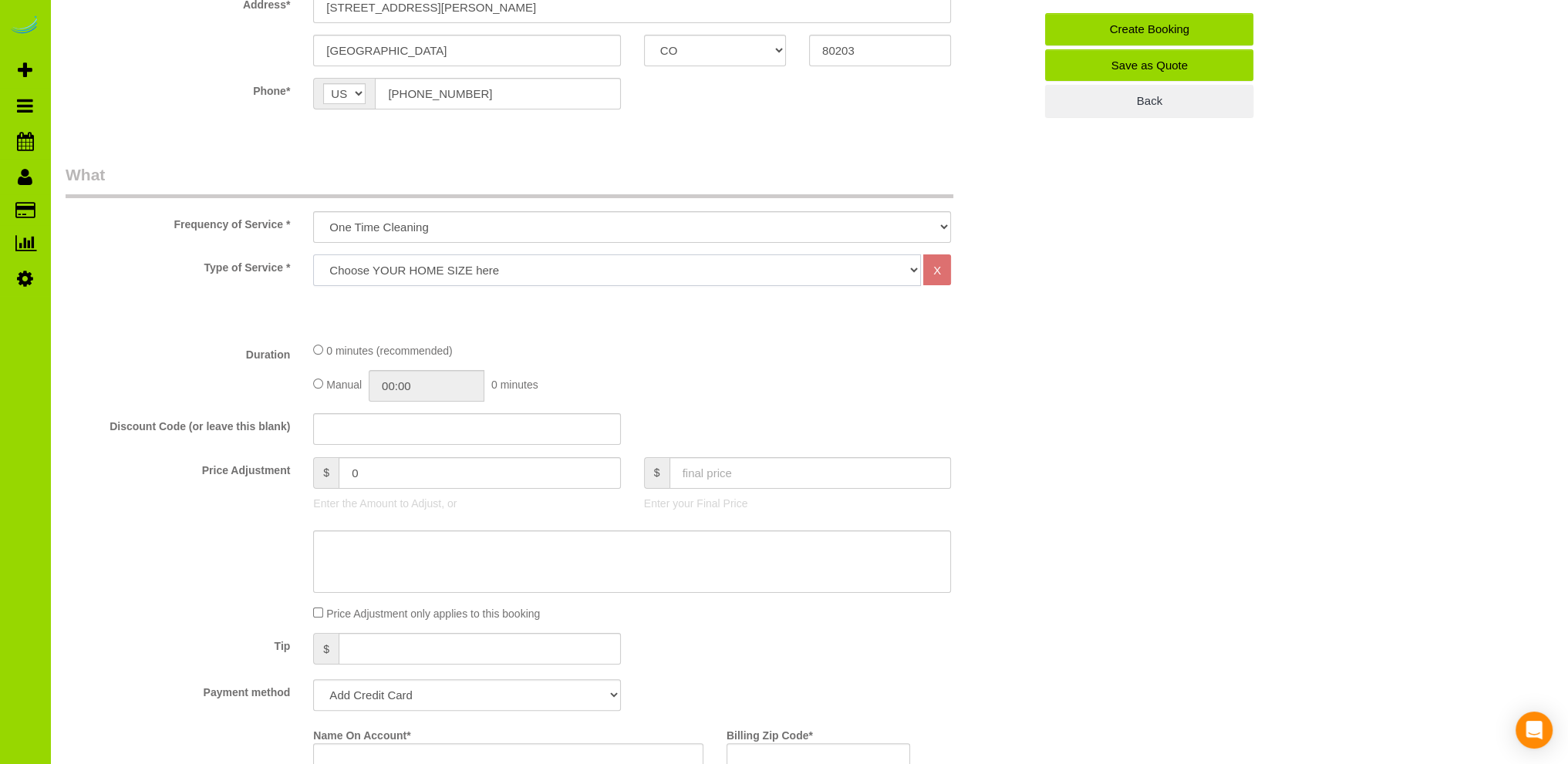
click at [527, 264] on select "Choose YOUR HOME SIZE here Hourly Cleaning 1 - 999 square feet 1,000 - 1,299 sq…" at bounding box center [617, 270] width 608 height 32
select select "34"
click at [313, 254] on select "Choose YOUR HOME SIZE here Hourly Cleaning 1 - 999 square feet 1,000 - 1,299 sq…" at bounding box center [617, 270] width 608 height 32
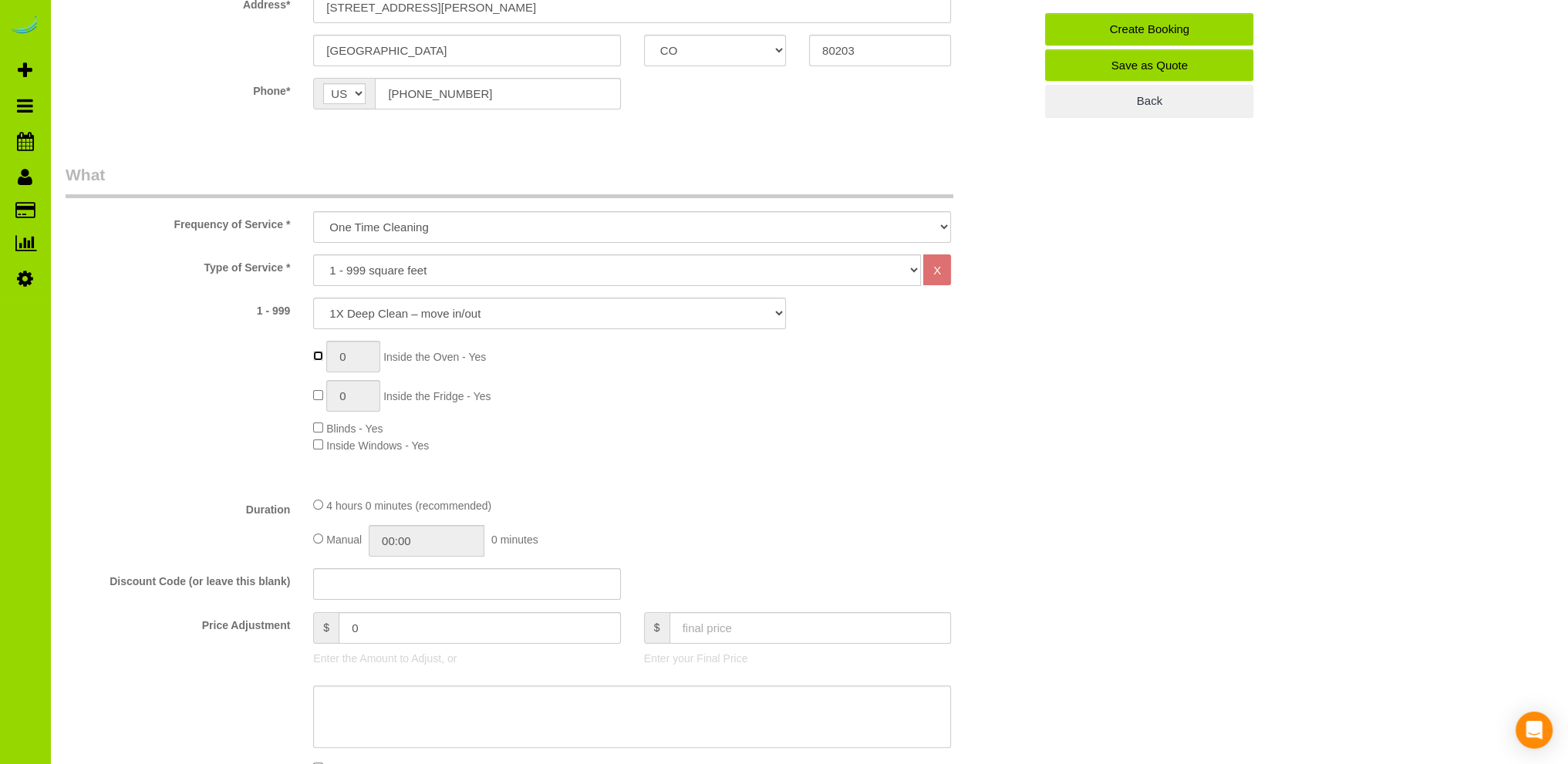
type input "1"
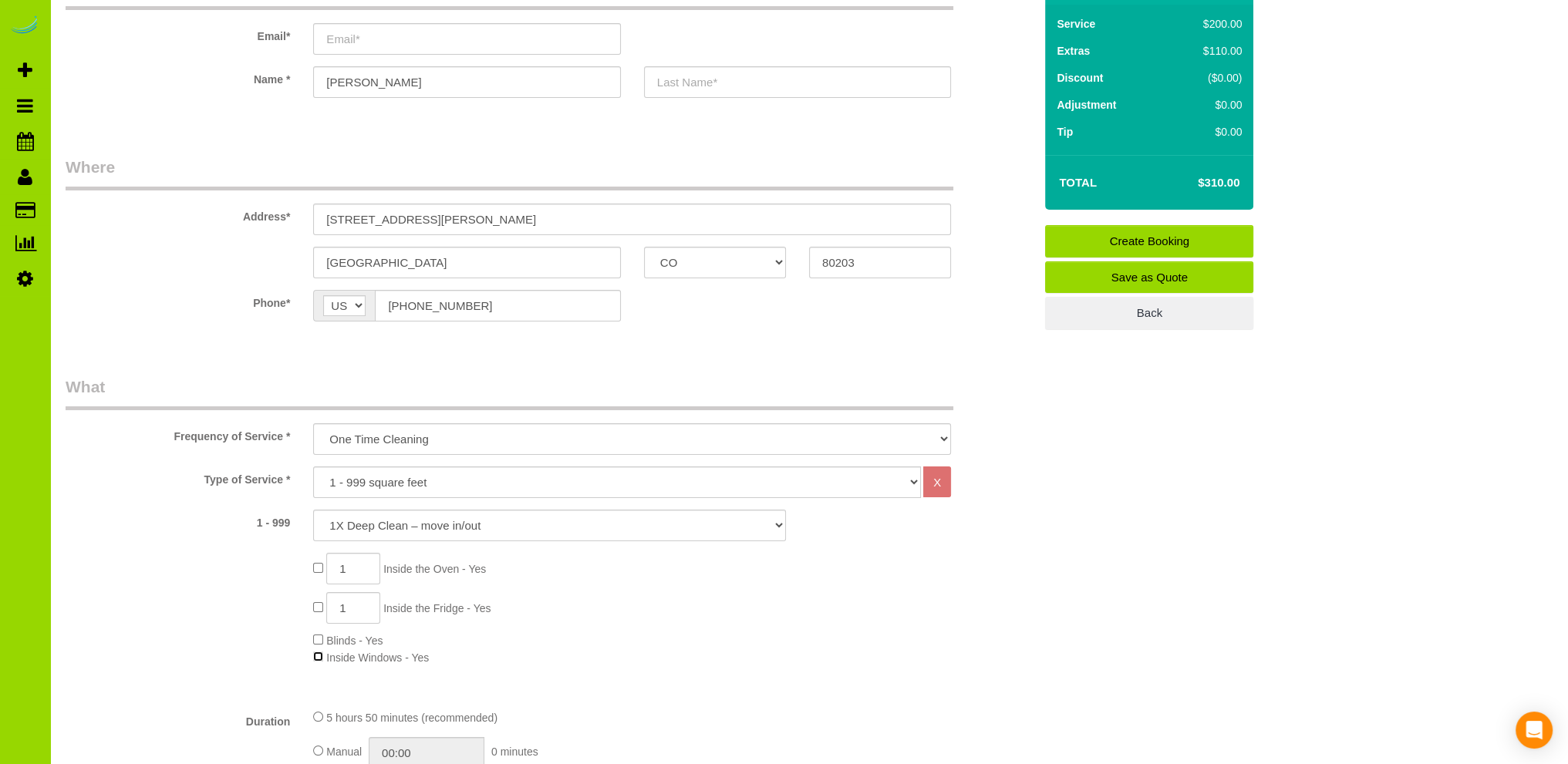
scroll to position [463, 0]
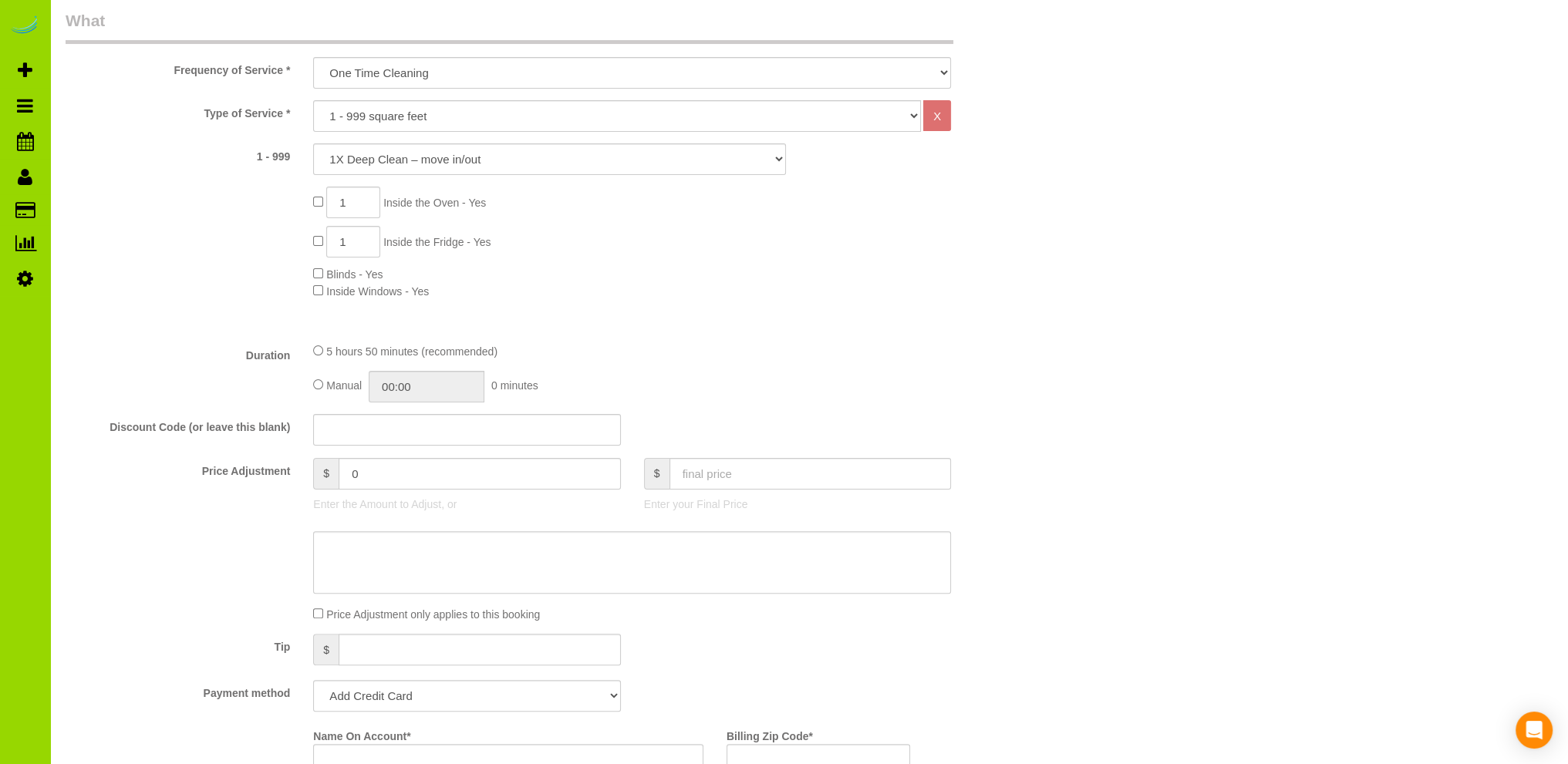
click at [795, 271] on div "1 Inside the Oven - Yes 1 Inside the Fridge - Yes Blinds - Yes Inside Windows -…" at bounding box center [673, 243] width 743 height 113
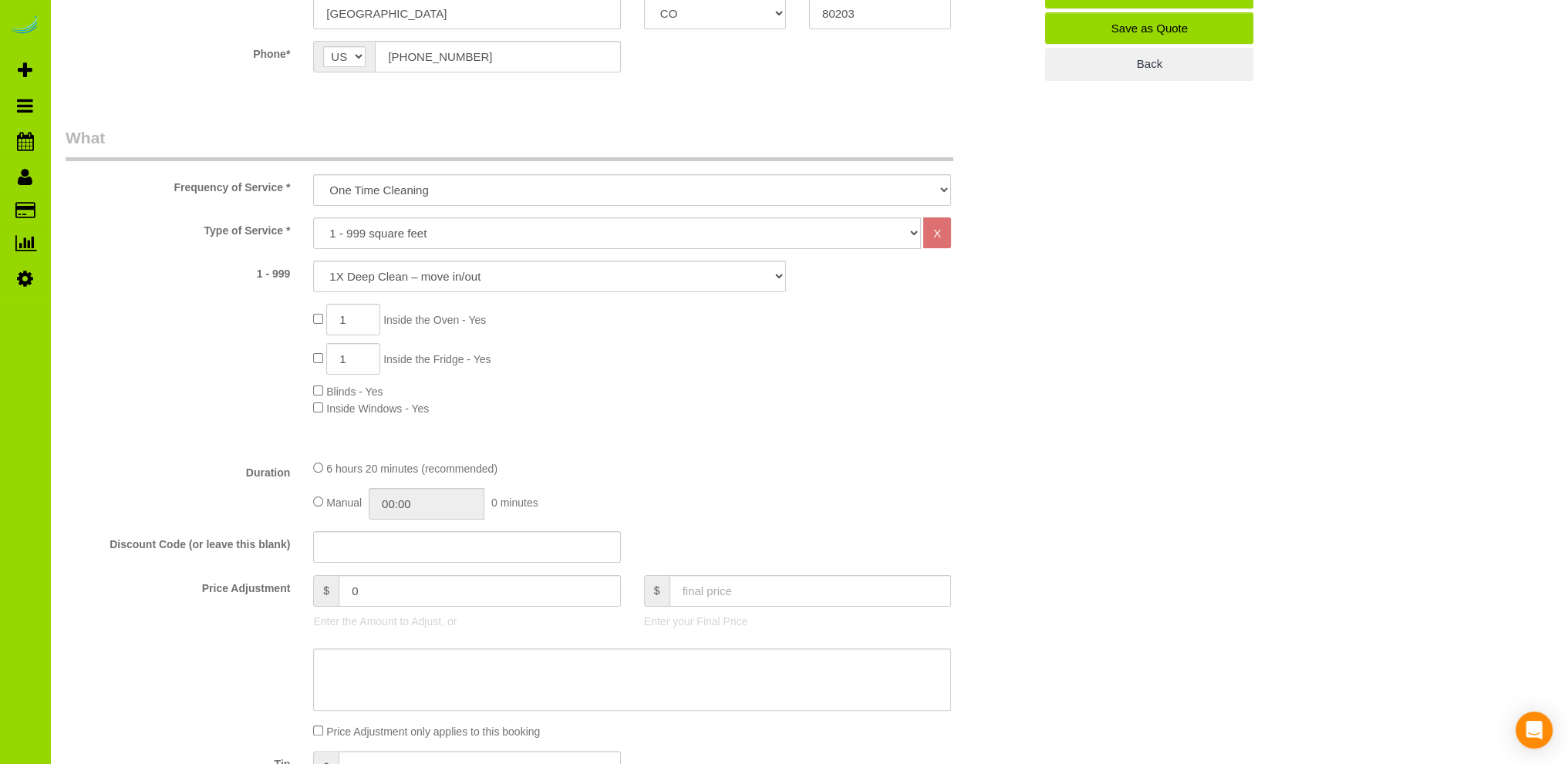
scroll to position [0, 0]
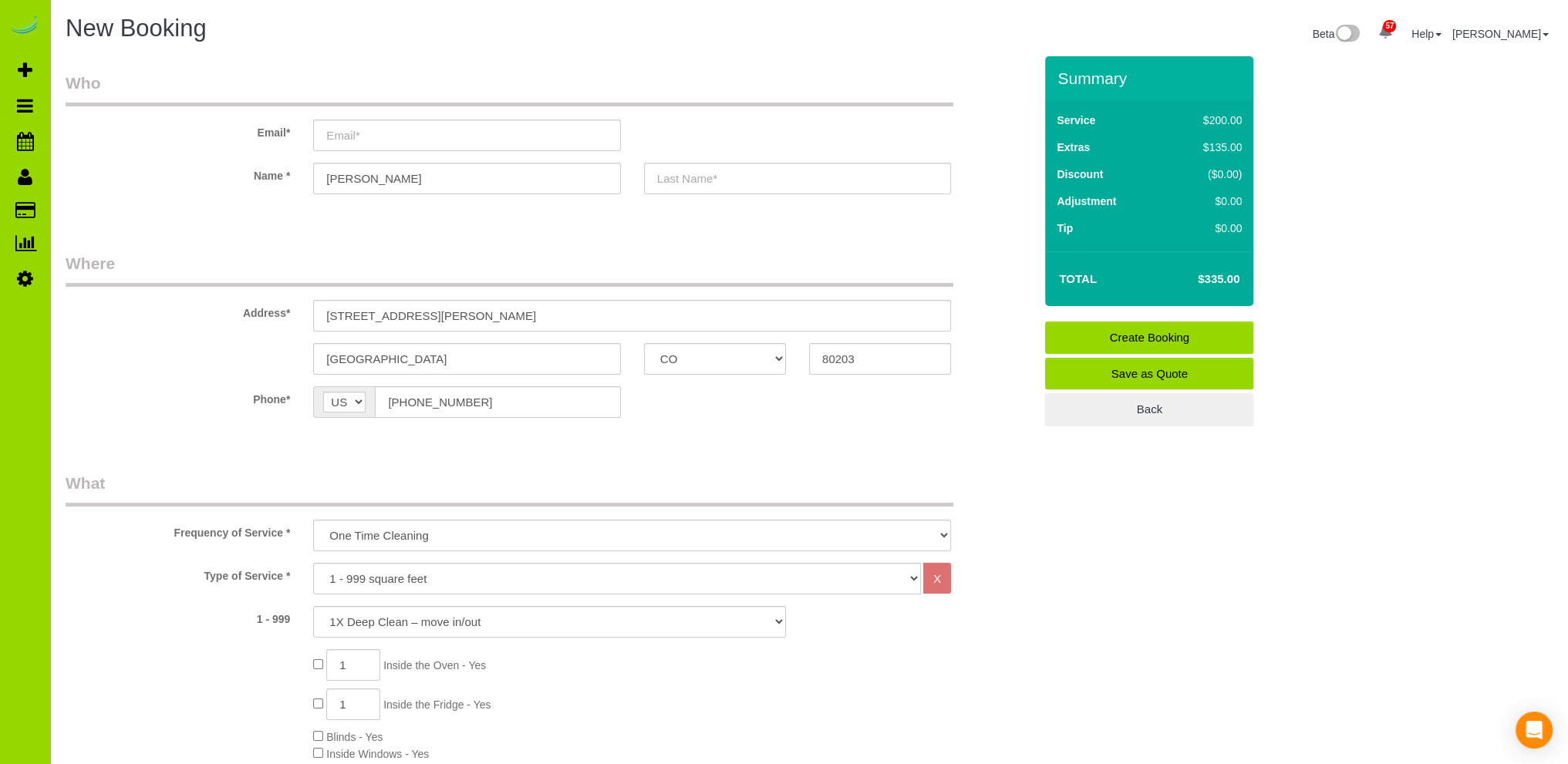
click at [1105, 434] on div "Summary Service $200.00 Extras $135.00 Discount ($0.00) Adjustment $0.00 Tip $0…" at bounding box center [1219, 257] width 372 height 401
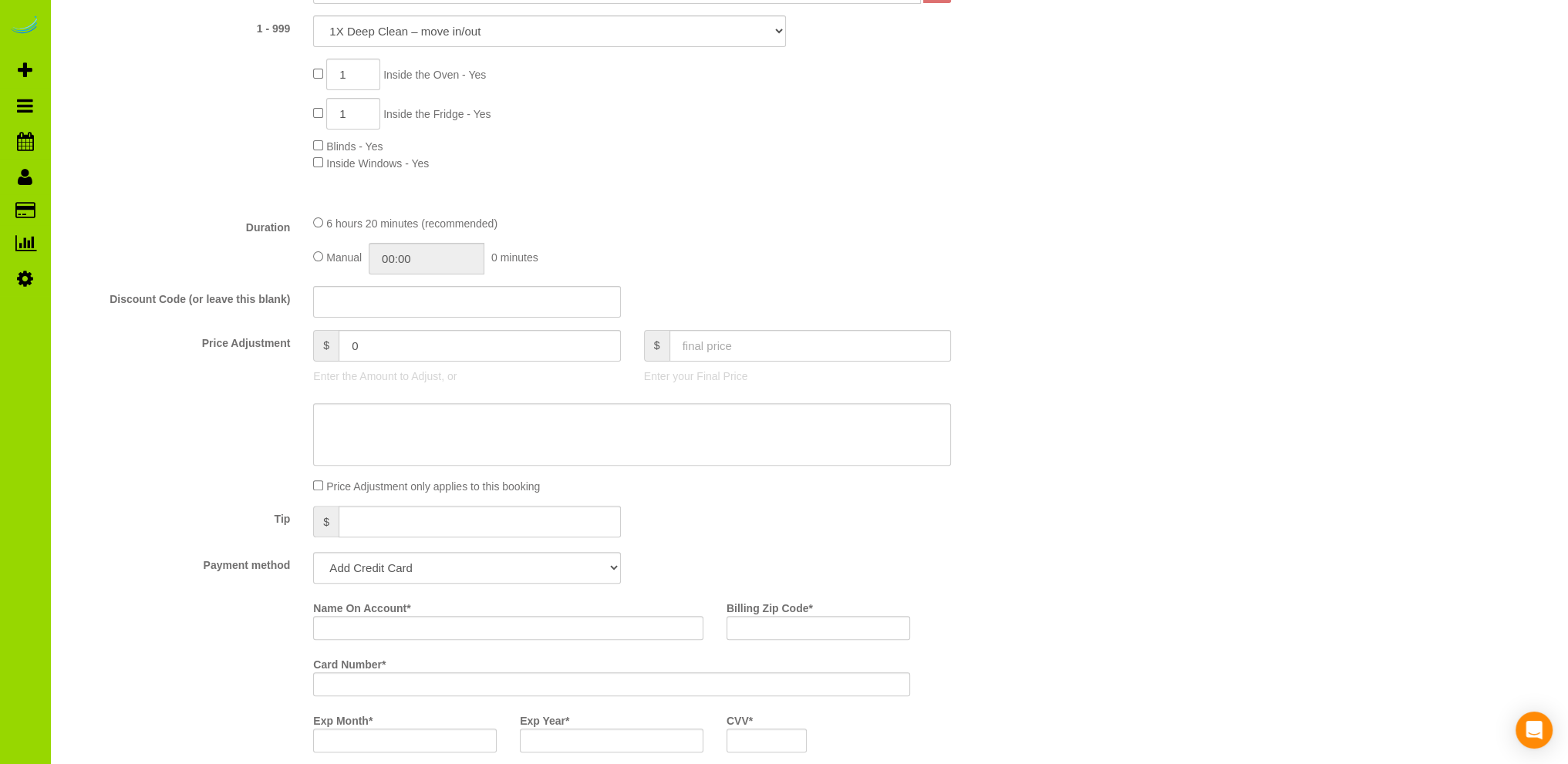
scroll to position [617, 0]
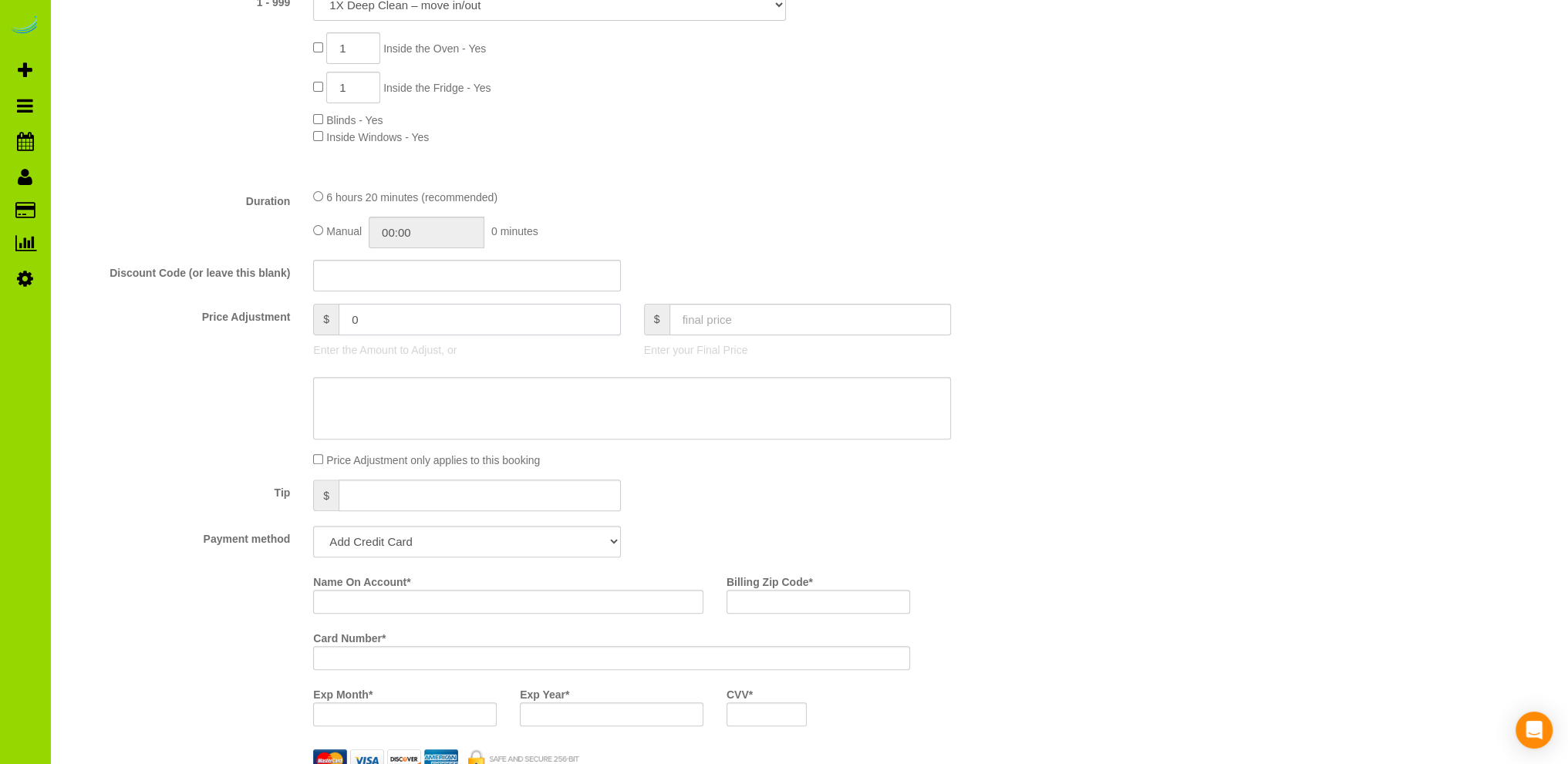
click at [344, 317] on input "0" at bounding box center [480, 320] width 282 height 32
type input "-10"
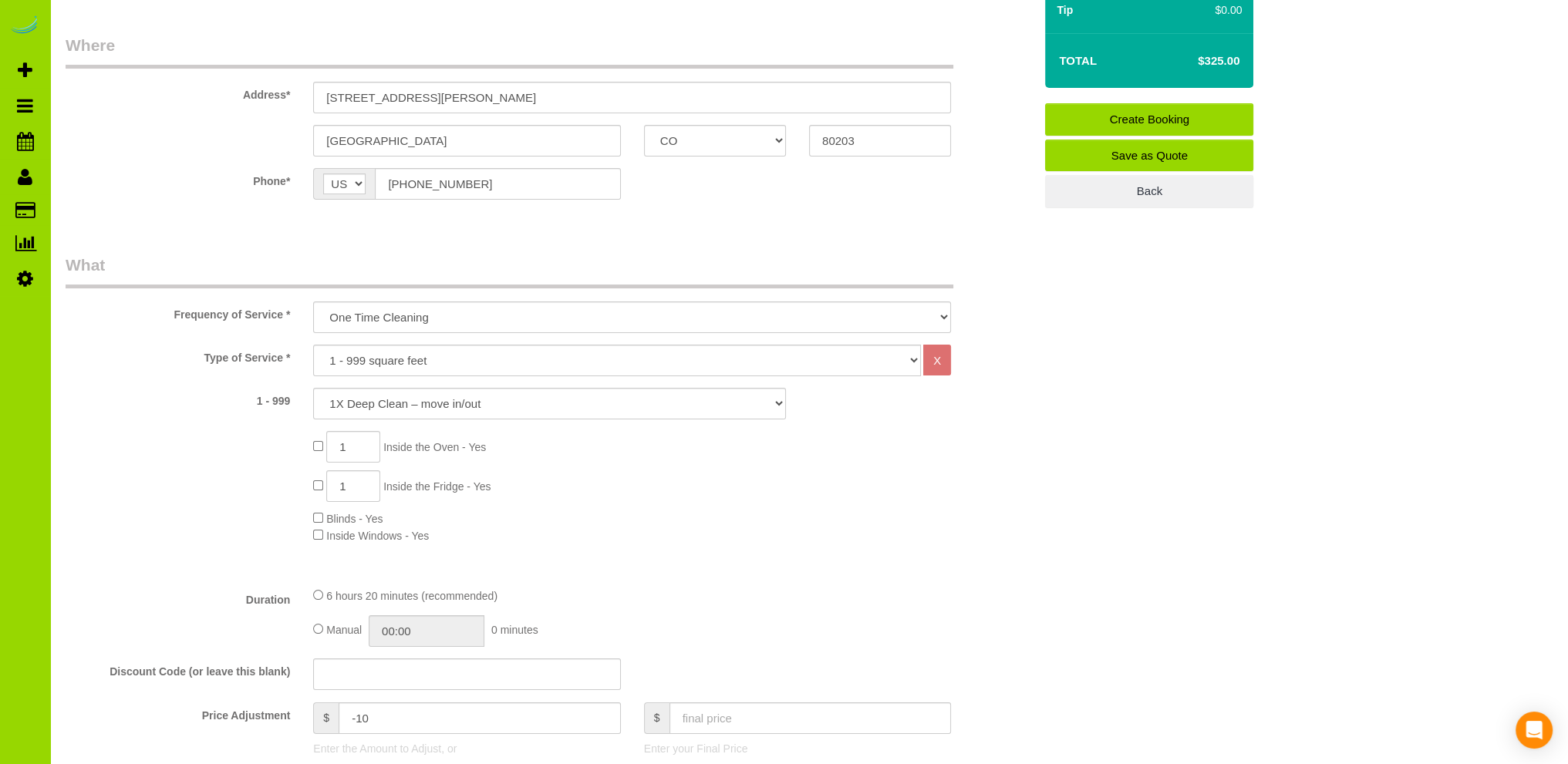
scroll to position [0, 0]
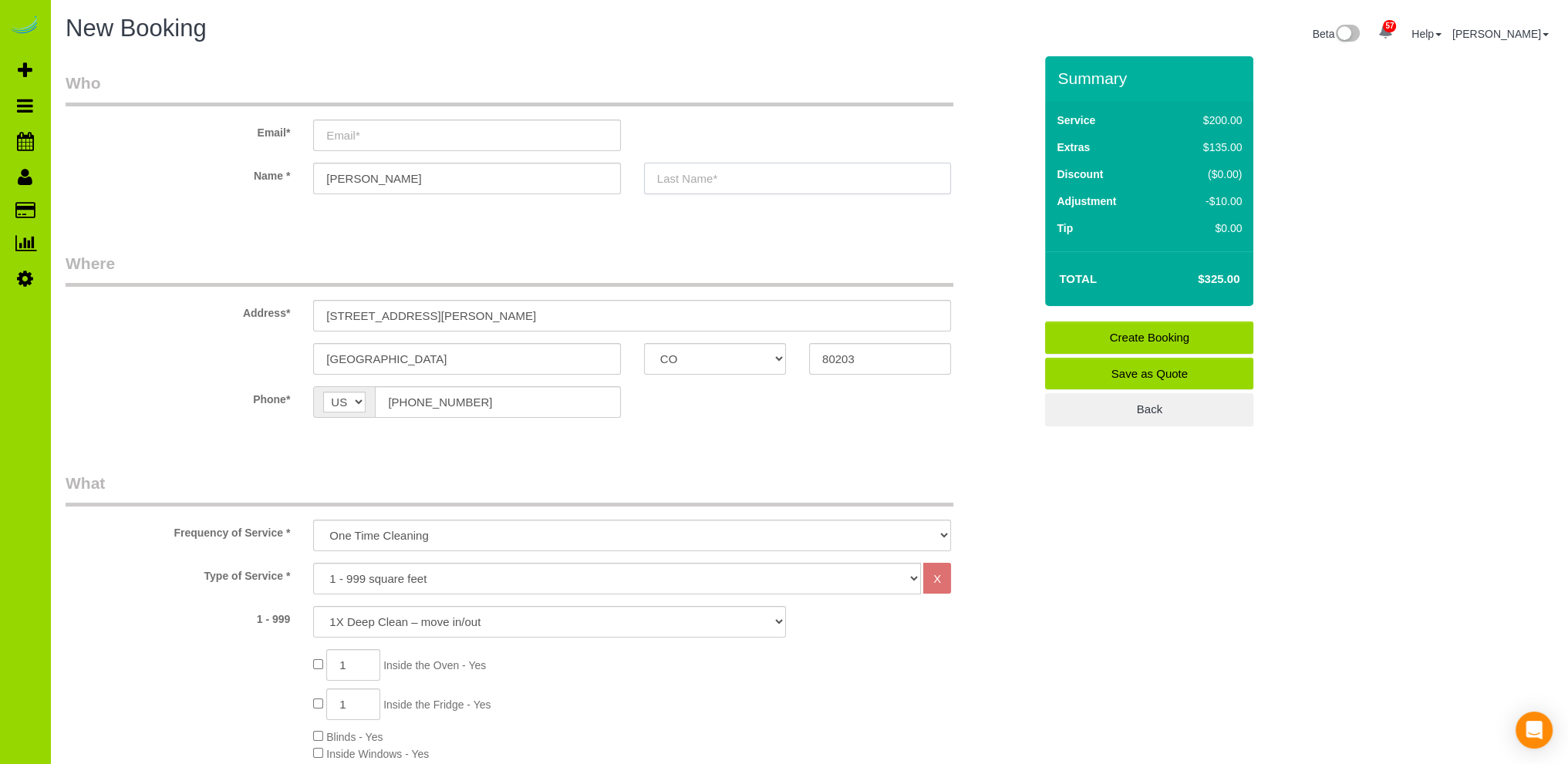
click at [710, 172] on input "text" at bounding box center [797, 179] width 307 height 32
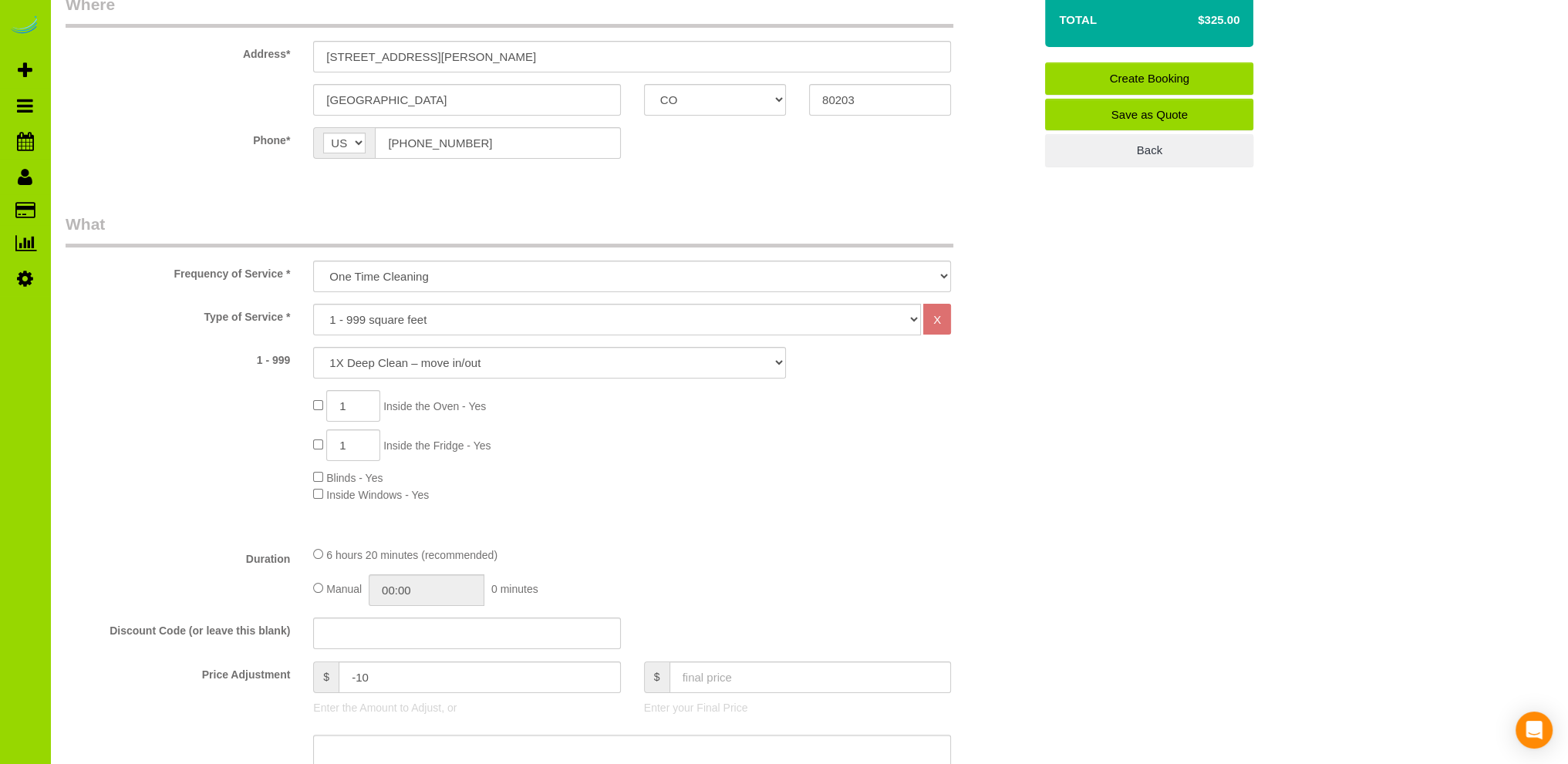
scroll to position [463, 0]
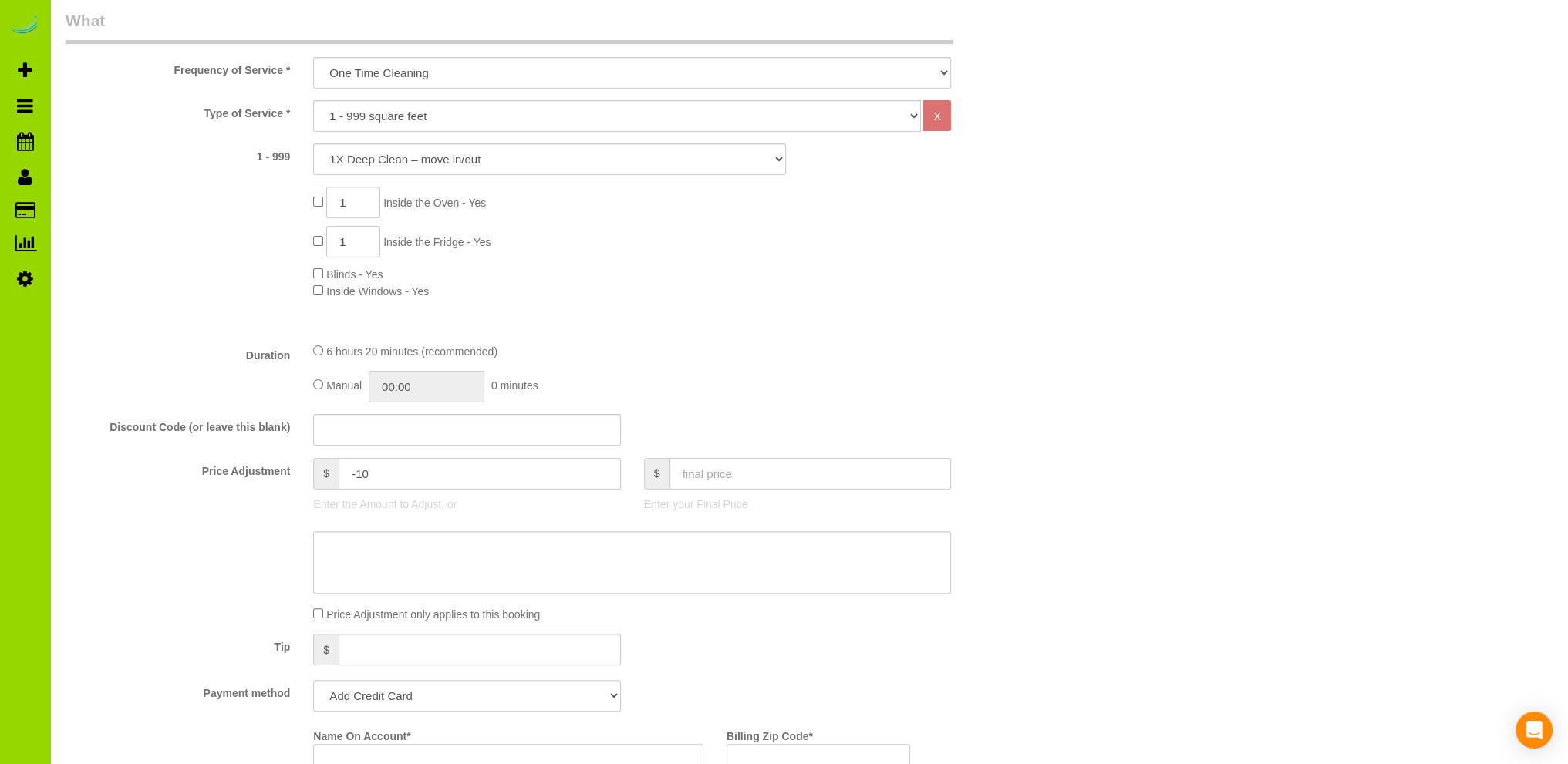
type input "TBD"
drag, startPoint x: 713, startPoint y: 463, endPoint x: 731, endPoint y: 446, distance: 24.8
click at [713, 460] on input "text" at bounding box center [811, 474] width 282 height 32
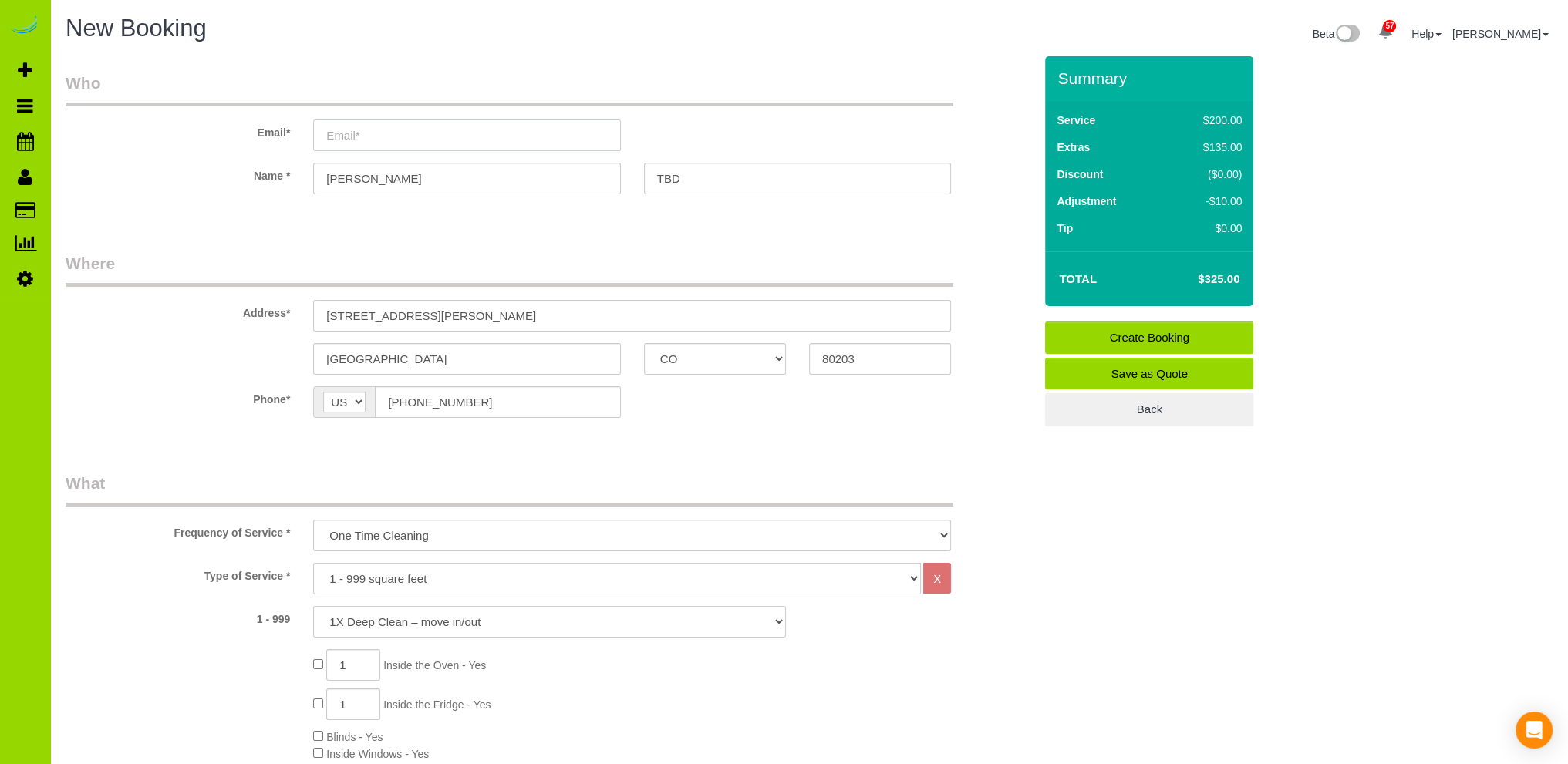
click at [373, 134] on input "email" at bounding box center [467, 135] width 307 height 32
type input "fgfgfgfg@ssssm9.com"
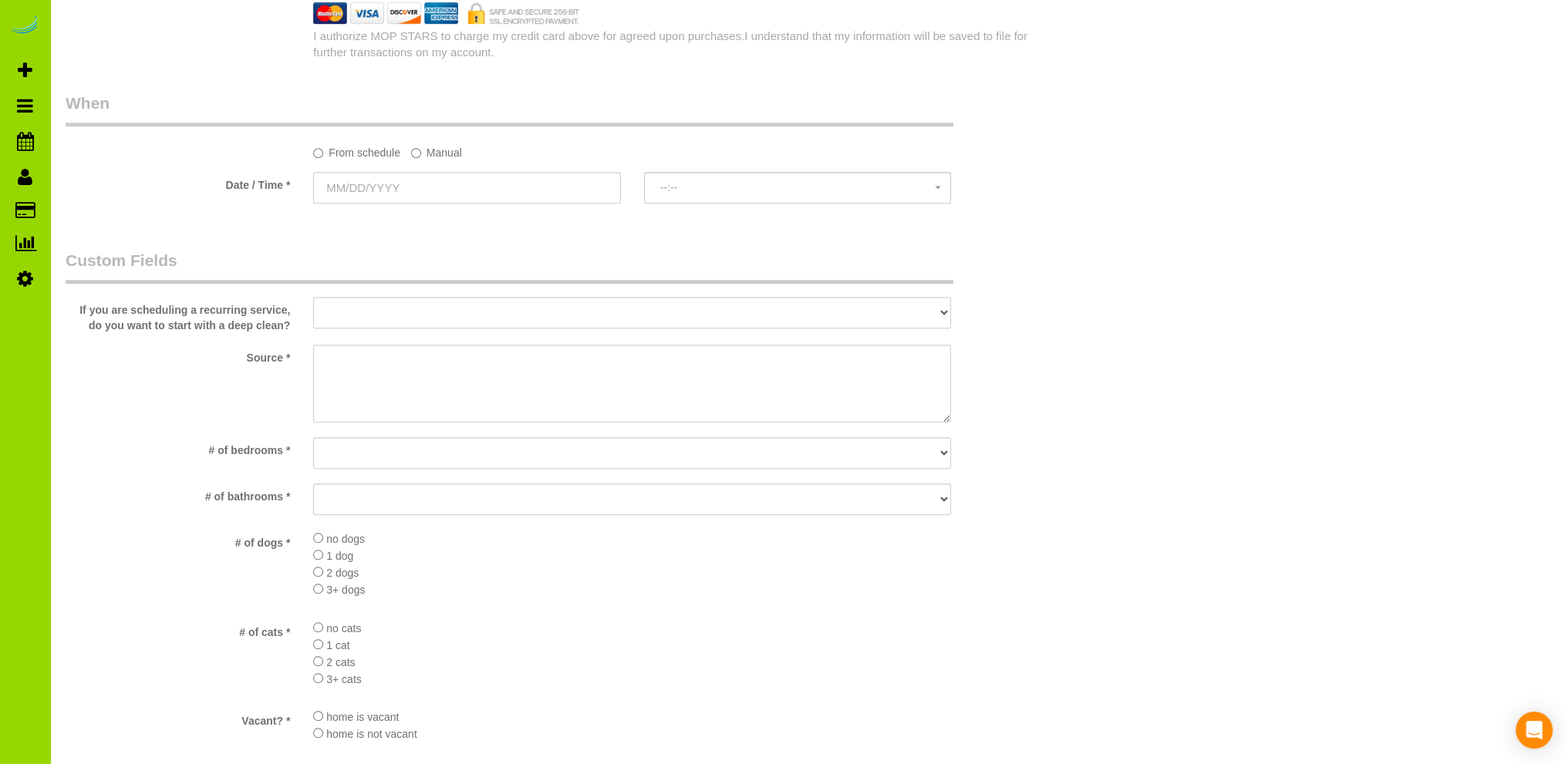
scroll to position [1388, 0]
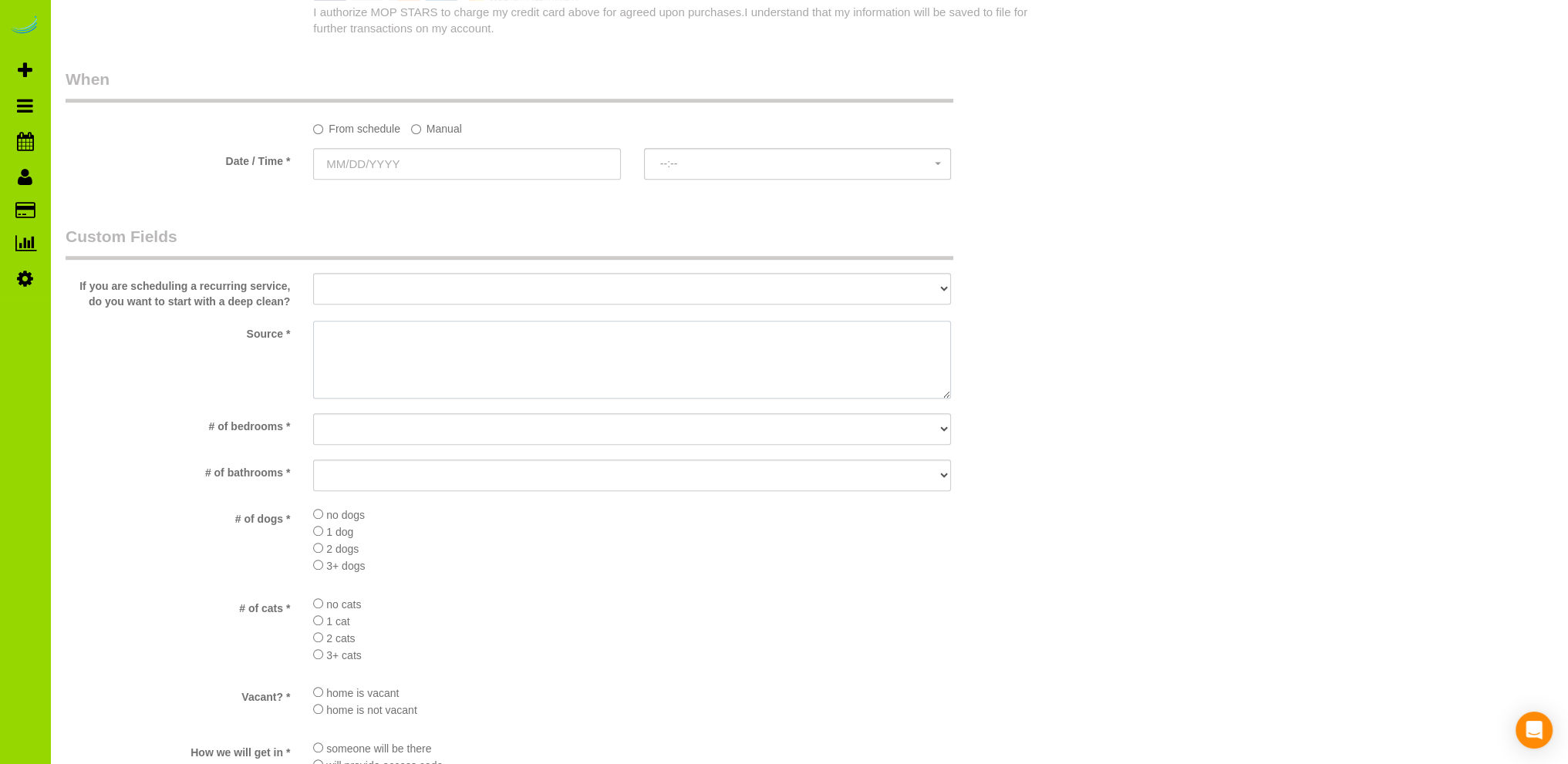
click at [366, 335] on textarea at bounding box center [632, 360] width 638 height 79
type textarea "Internet"
click at [401, 425] on select "No bedrooms 1 bedroom 2 bedrooms 3 bedrooms 4 bedrooms 5 bedrooms 6 bedrooms 7 …" at bounding box center [632, 429] width 638 height 32
select select "number:2"
click at [313, 414] on select "No bedrooms 1 bedroom 2 bedrooms 3 bedrooms 4 bedrooms 5 bedrooms 6 bedrooms 7 …" at bounding box center [632, 429] width 638 height 32
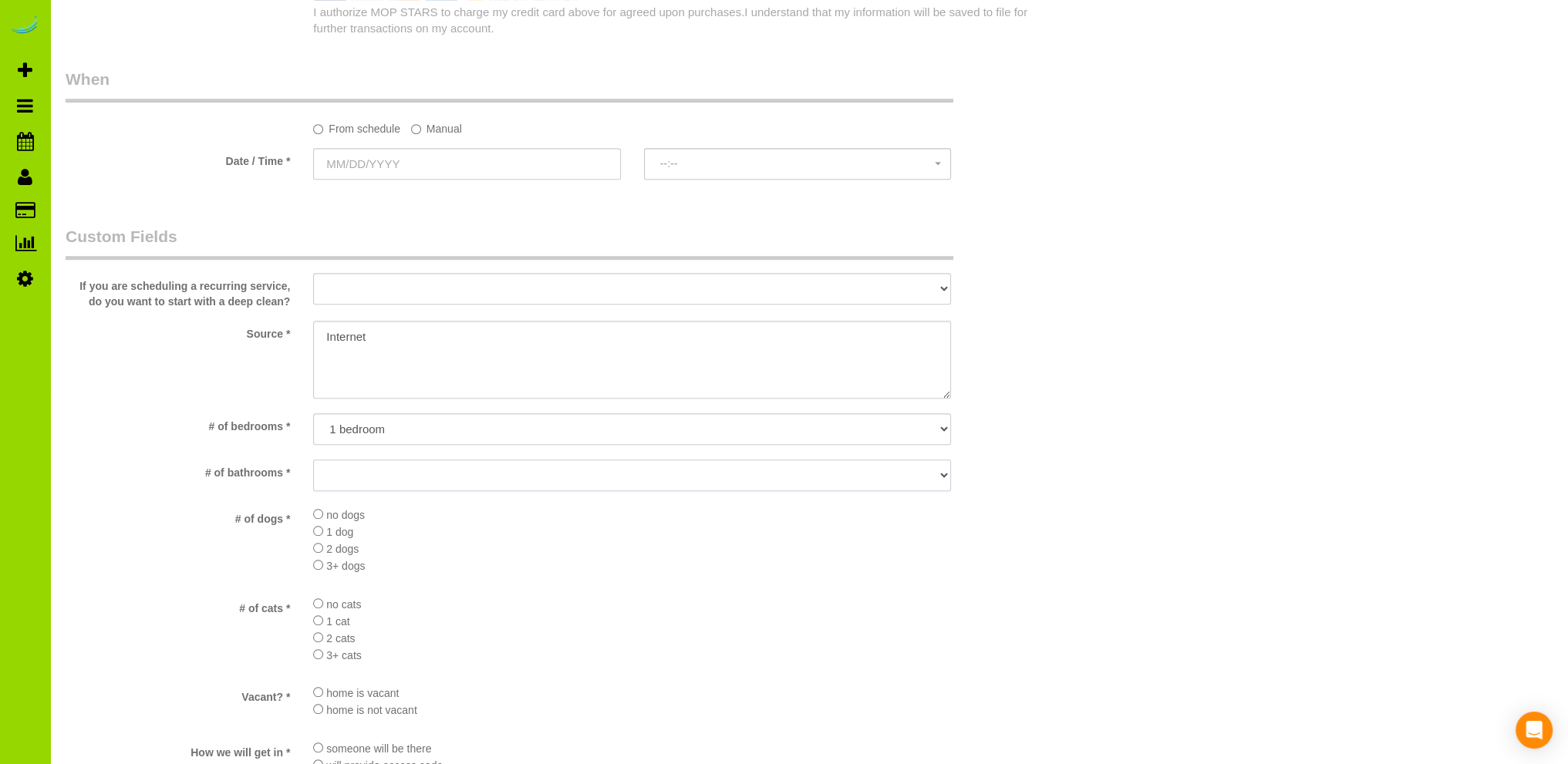
click at [381, 472] on select "No bathrooms 1 bathrooms 1.5 bathrooms 2 bathrooms 2.5 bathrooms 3 bathrooms 3.…" at bounding box center [632, 475] width 638 height 32
select select "number:11"
click at [313, 460] on select "No bathrooms 1 bathrooms 1.5 bathrooms 2 bathrooms 2.5 bathrooms 3 bathrooms 3.…" at bounding box center [632, 475] width 638 height 32
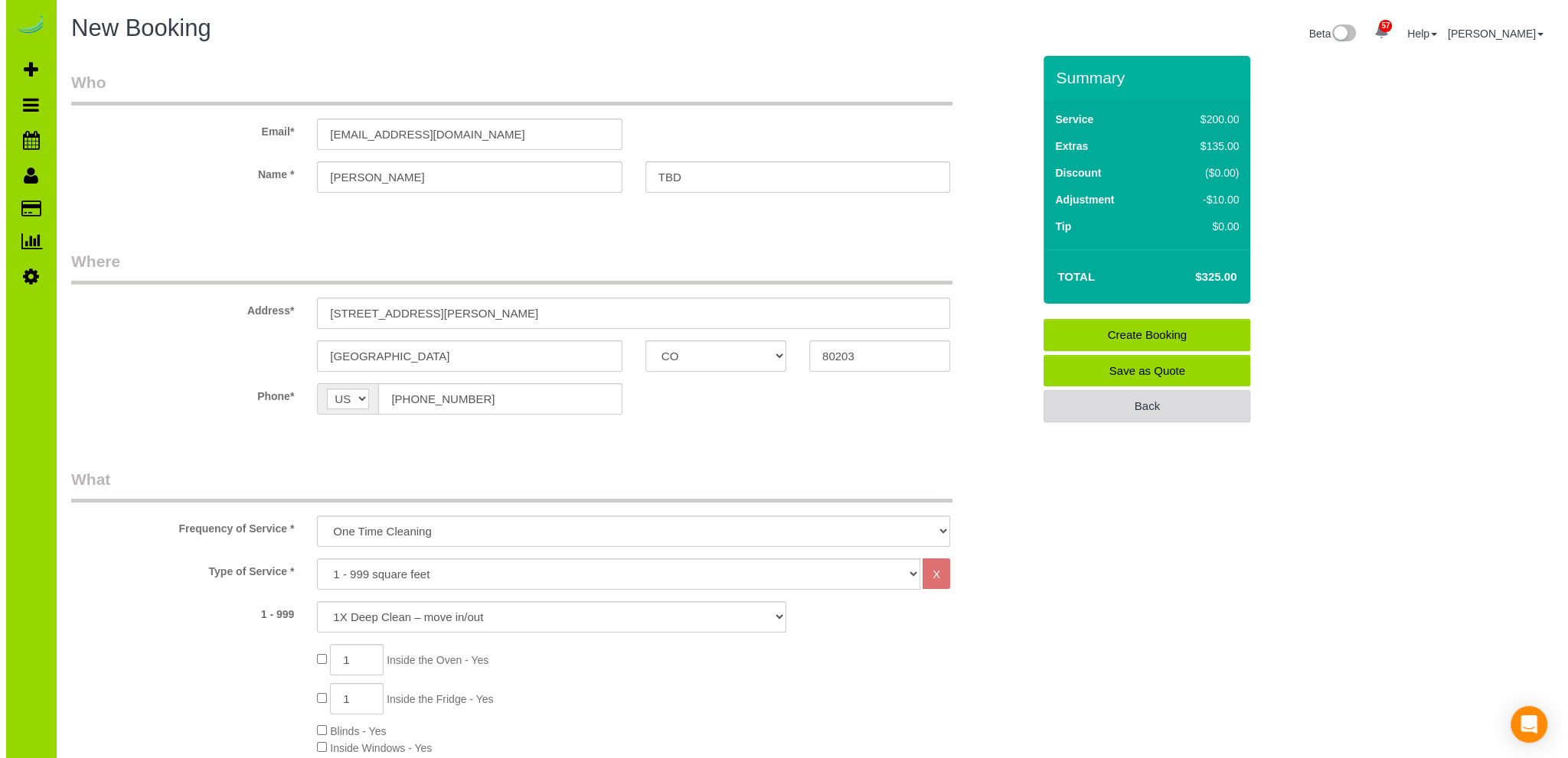
scroll to position [0, 0]
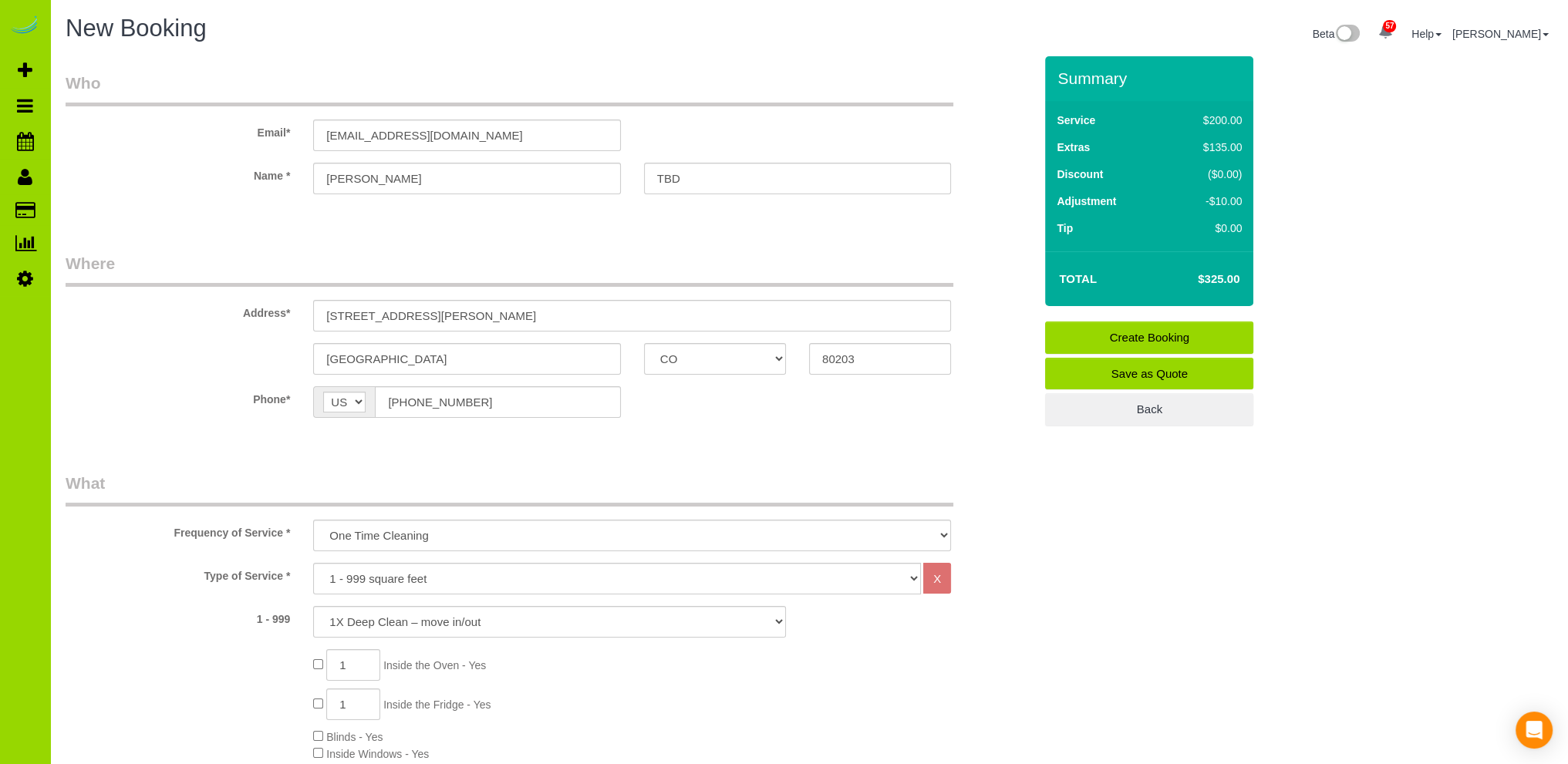
click at [1139, 371] on link "Save as Quote" at bounding box center [1149, 374] width 208 height 32
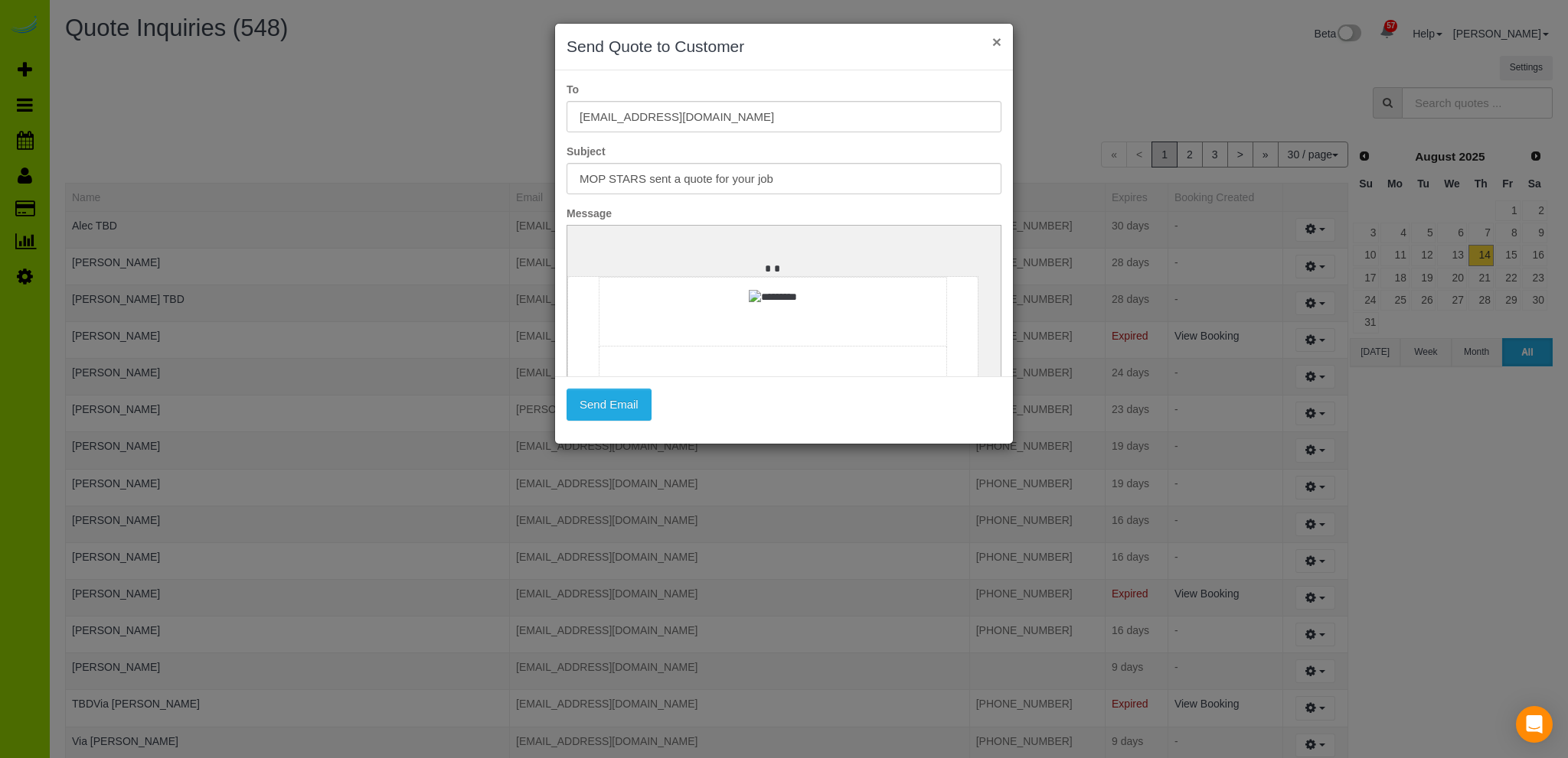
drag, startPoint x: 994, startPoint y: 42, endPoint x: 912, endPoint y: 47, distance: 82.2
click at [993, 41] on button "×" at bounding box center [996, 41] width 9 height 16
